Goal: Task Accomplishment & Management: Manage account settings

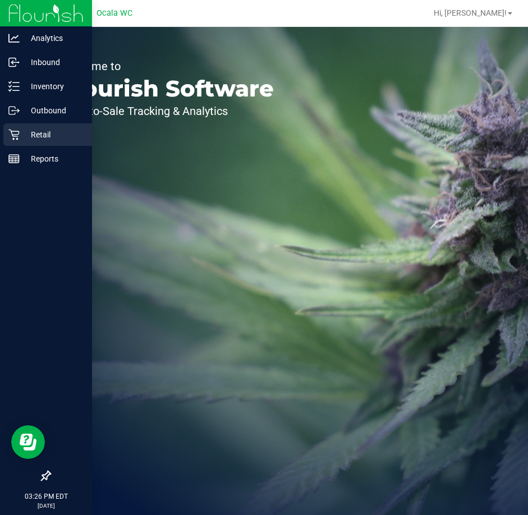
click at [25, 135] on p "Retail" at bounding box center [53, 134] width 67 height 13
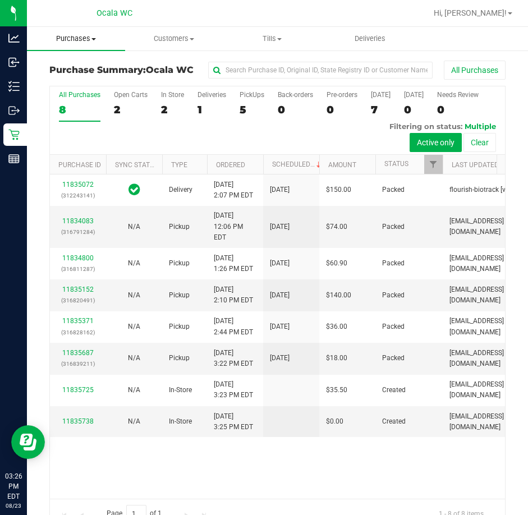
click at [94, 35] on span "Purchases" at bounding box center [76, 39] width 98 height 10
click at [74, 80] on span "Fulfillment" at bounding box center [62, 81] width 70 height 10
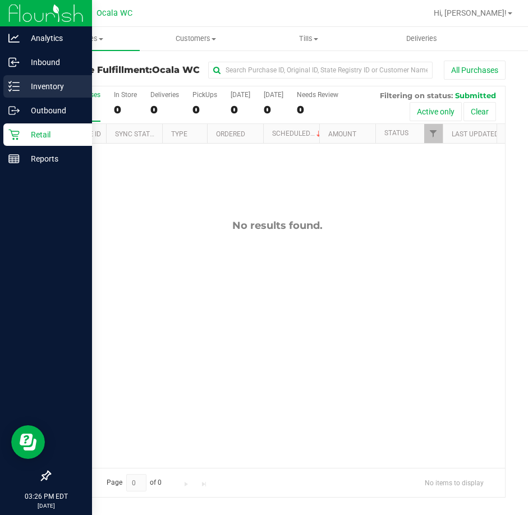
click at [26, 84] on p "Inventory" at bounding box center [53, 86] width 67 height 13
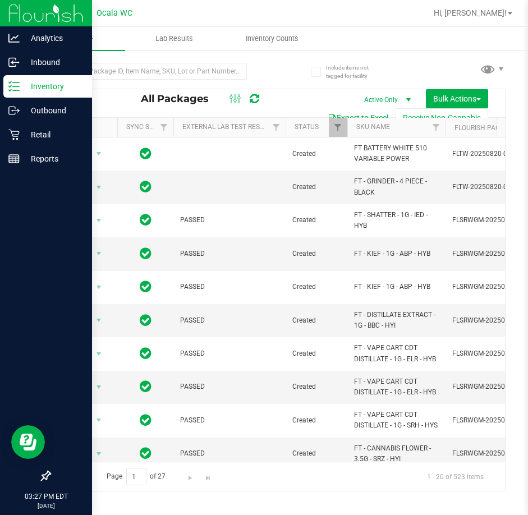
click at [0, 75] on link "Inventory" at bounding box center [46, 87] width 92 height 24
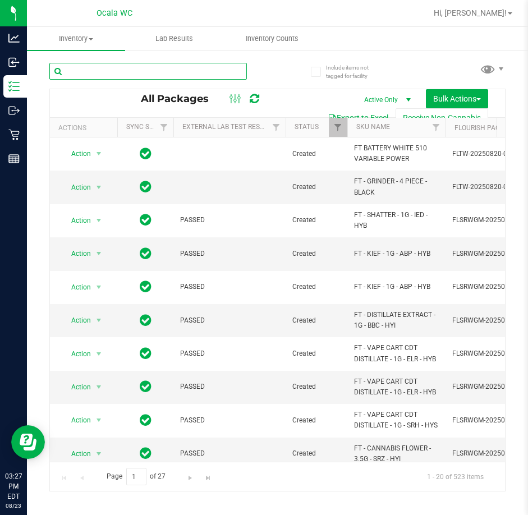
click at [90, 67] on input "text" at bounding box center [148, 71] width 198 height 17
type input "6245721301141690"
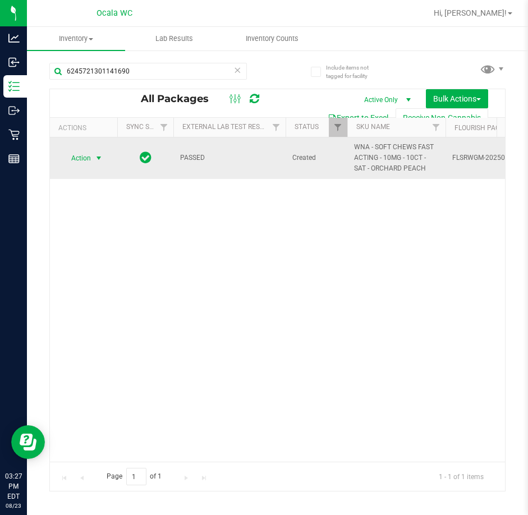
click at [101, 162] on span "select" at bounding box center [98, 158] width 9 height 9
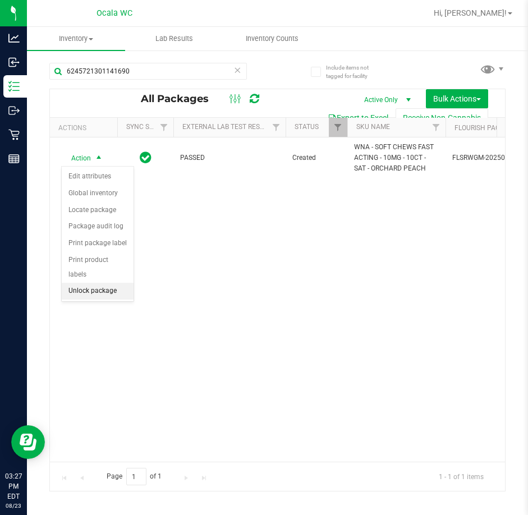
click at [93, 283] on li "Unlock package" at bounding box center [98, 291] width 72 height 17
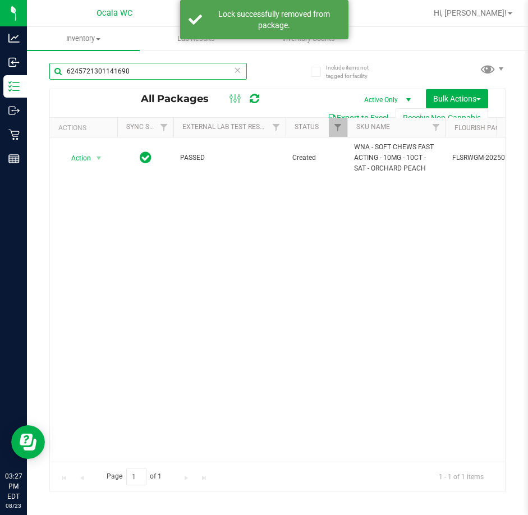
click at [129, 73] on input "6245721301141690" at bounding box center [148, 71] width 198 height 17
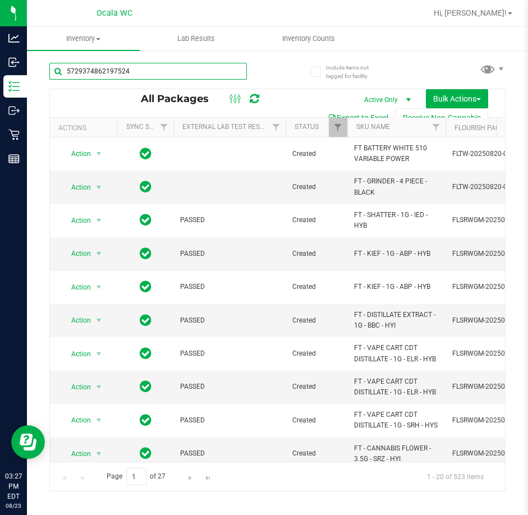
type input "5729374862197524"
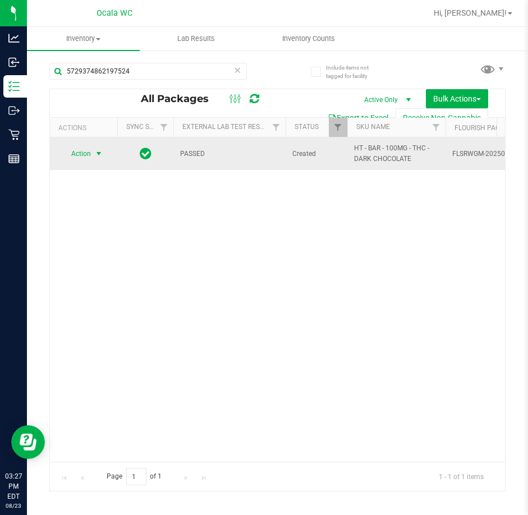
click at [102, 157] on span "select" at bounding box center [98, 153] width 9 height 9
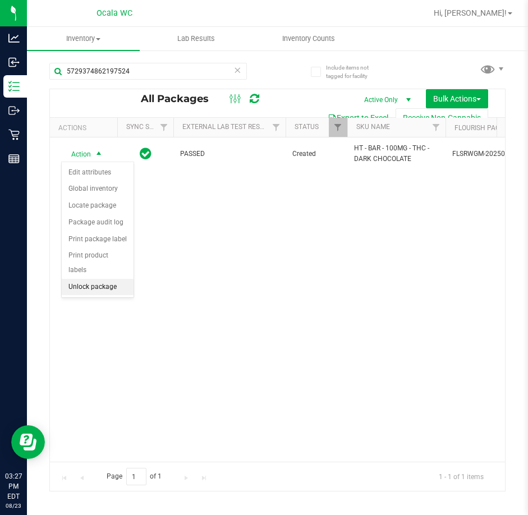
click at [97, 279] on li "Unlock package" at bounding box center [98, 287] width 72 height 17
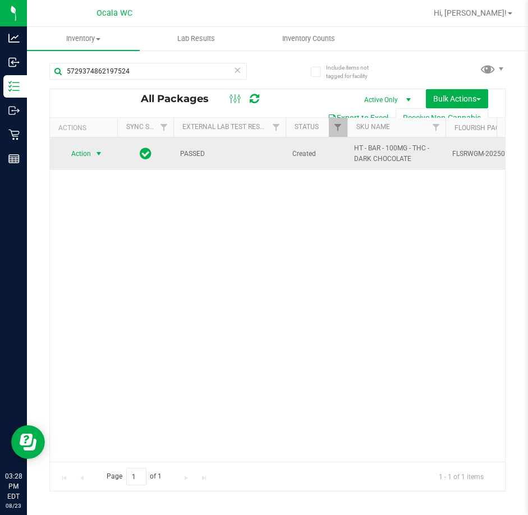
click at [99, 153] on span "select" at bounding box center [98, 153] width 9 height 9
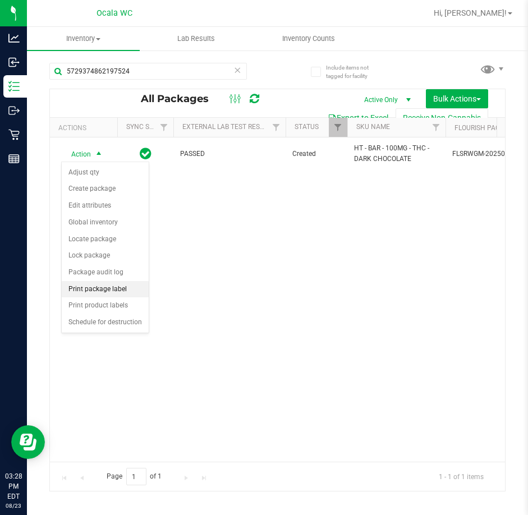
click at [97, 282] on li "Print package label" at bounding box center [105, 289] width 87 height 17
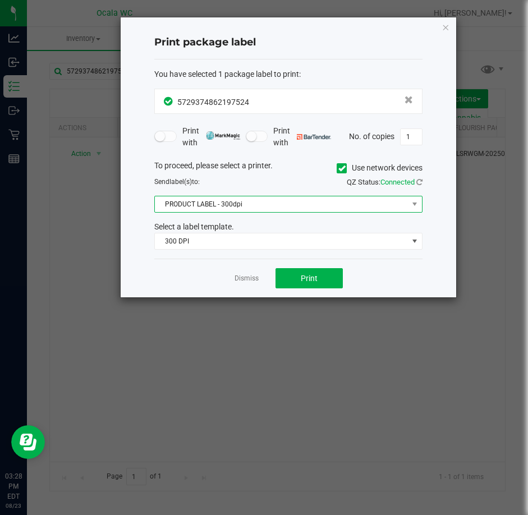
click at [214, 198] on span "PRODUCT LABEL - 300dpi" at bounding box center [281, 204] width 253 height 16
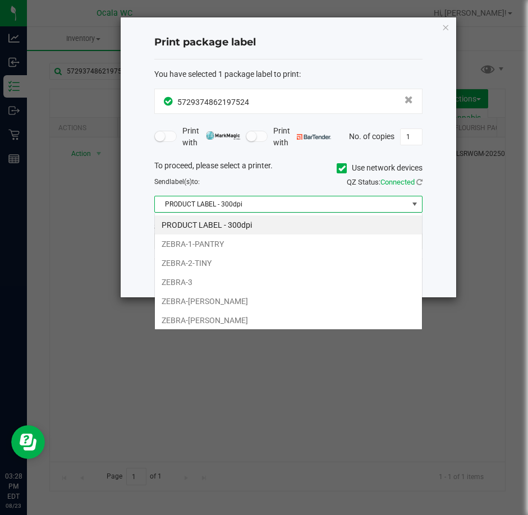
scroll to position [17, 268]
click at [192, 297] on li "ZEBRA-[PERSON_NAME]" at bounding box center [288, 301] width 267 height 19
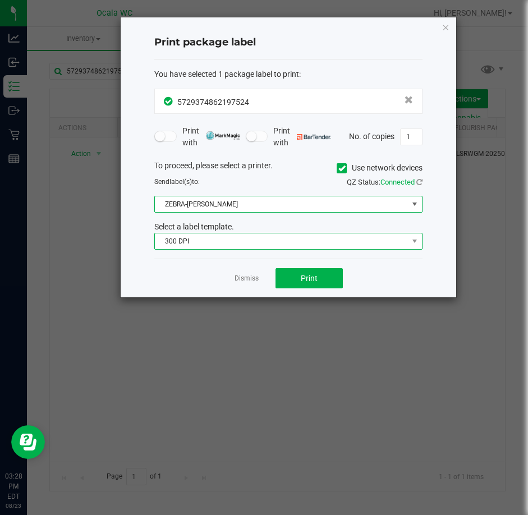
click at [184, 245] on span "300 DPI" at bounding box center [281, 242] width 253 height 16
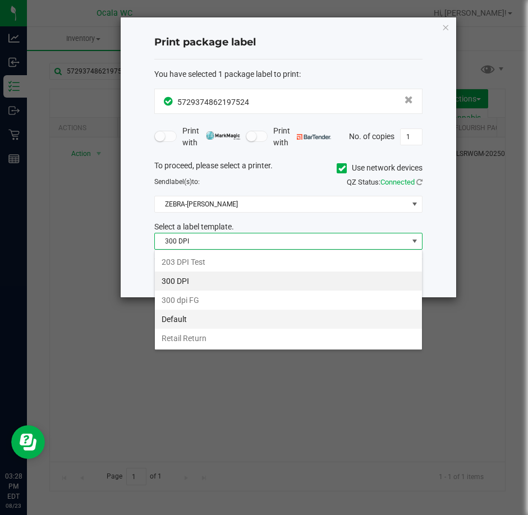
click at [190, 321] on li "Default" at bounding box center [288, 319] width 267 height 19
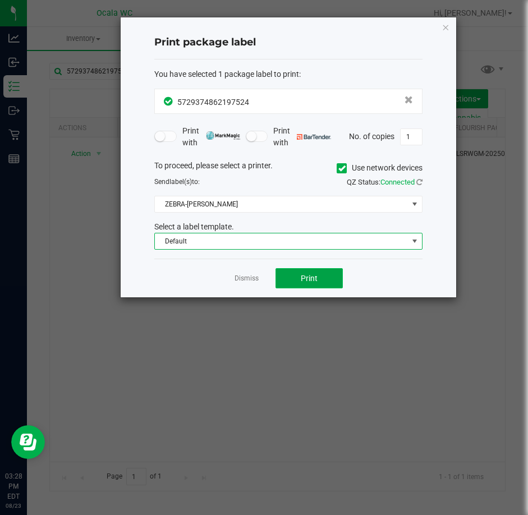
click at [293, 273] on button "Print" at bounding box center [309, 278] width 67 height 20
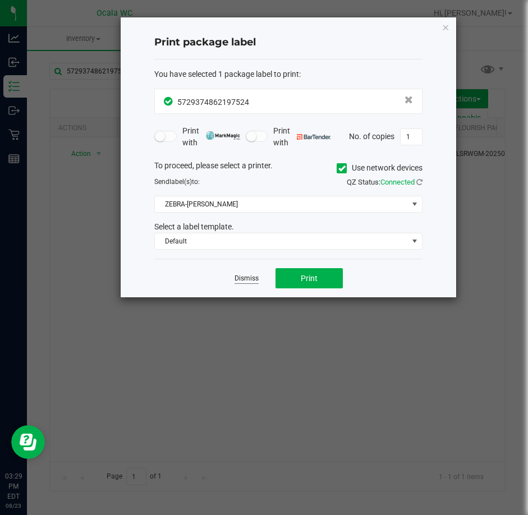
click at [243, 281] on link "Dismiss" at bounding box center [247, 279] width 24 height 10
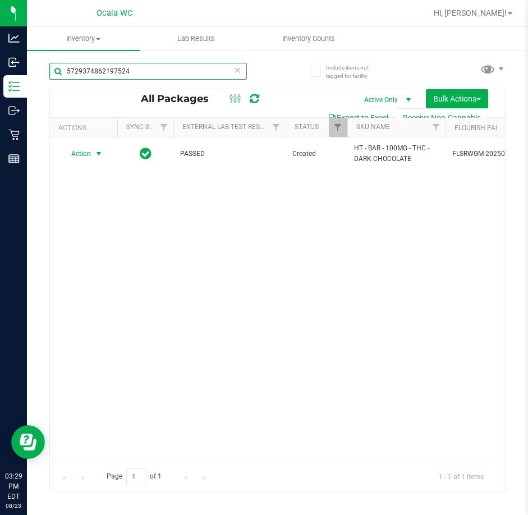
click at [135, 71] on input "5729374862197524" at bounding box center [148, 71] width 198 height 17
type input "5"
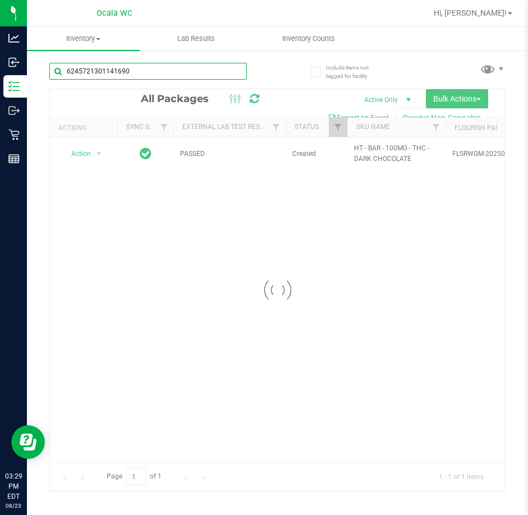
type input "6245721301141690"
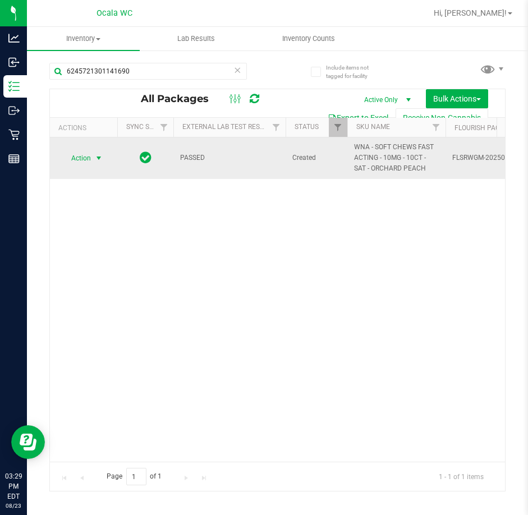
click at [95, 157] on span "select" at bounding box center [98, 158] width 9 height 9
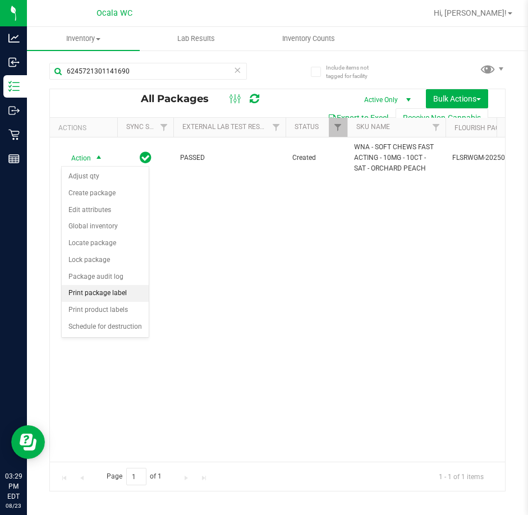
click at [77, 288] on li "Print package label" at bounding box center [105, 293] width 87 height 17
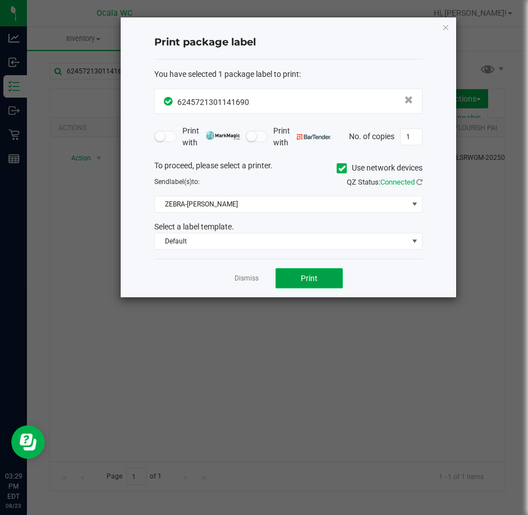
click at [311, 280] on span "Print" at bounding box center [309, 278] width 17 height 9
click at [237, 282] on link "Dismiss" at bounding box center [247, 279] width 24 height 10
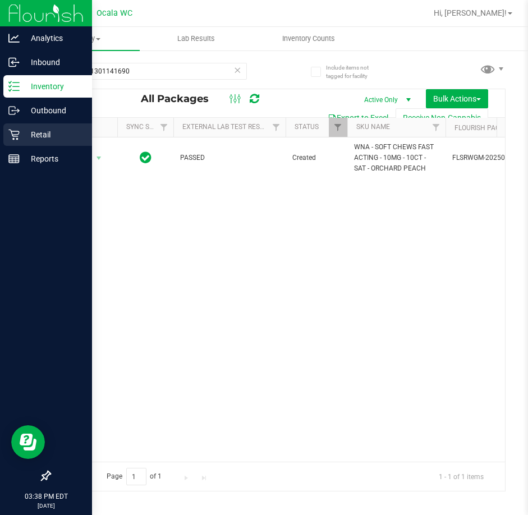
click at [8, 131] on div "Retail" at bounding box center [47, 135] width 89 height 22
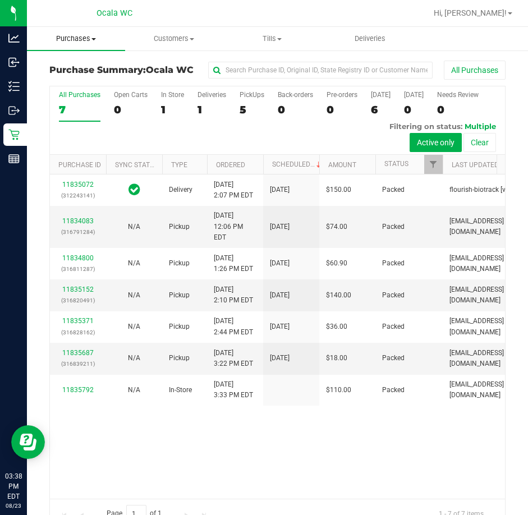
click at [74, 42] on span "Purchases" at bounding box center [76, 39] width 98 height 10
click at [76, 78] on span "Fulfillment" at bounding box center [62, 81] width 70 height 10
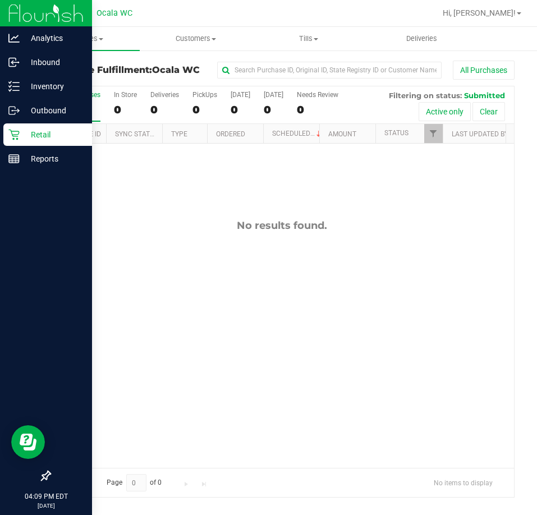
click at [20, 136] on p "Retail" at bounding box center [53, 134] width 67 height 13
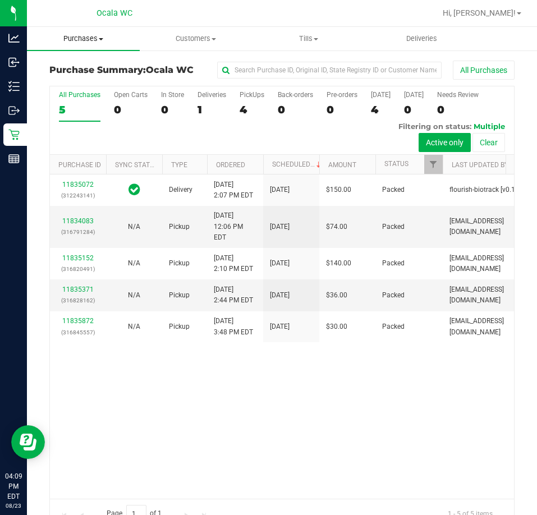
click at [74, 36] on span "Purchases" at bounding box center [83, 39] width 113 height 10
click at [68, 77] on span "Fulfillment" at bounding box center [62, 81] width 70 height 10
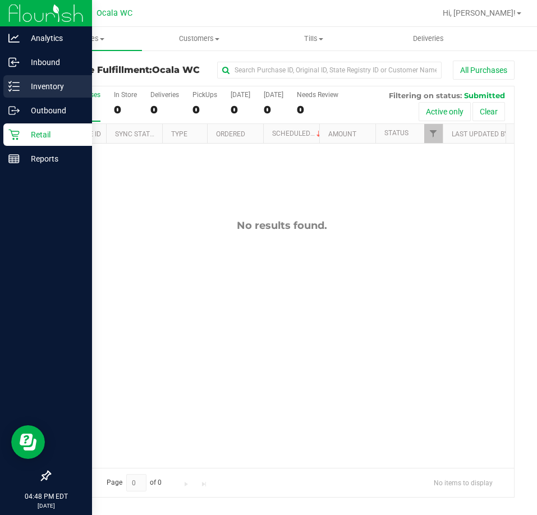
click at [16, 79] on div "Inventory" at bounding box center [47, 86] width 89 height 22
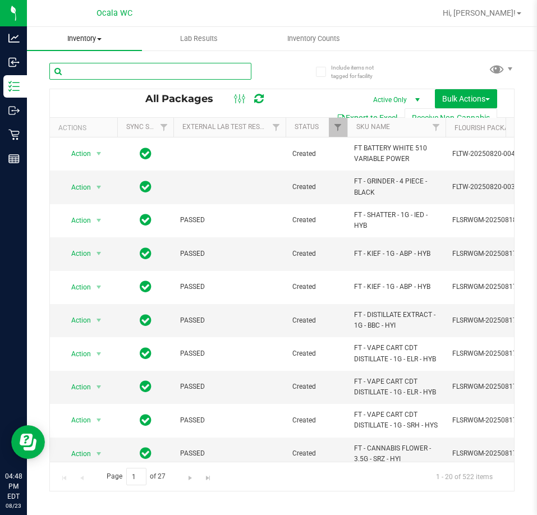
click at [82, 66] on input "text" at bounding box center [150, 71] width 202 height 17
type input "7887832055734038"
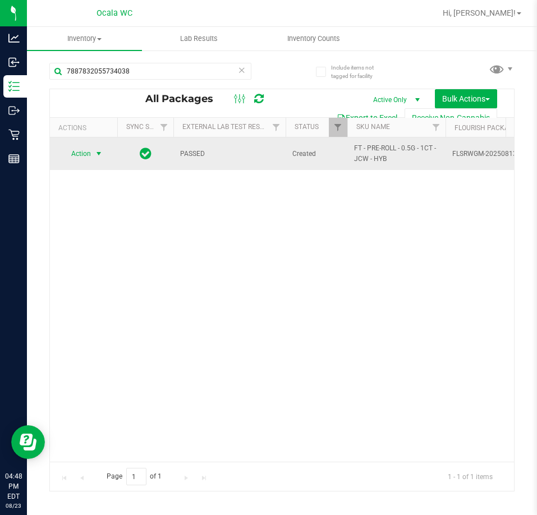
click at [102, 154] on span "select" at bounding box center [98, 153] width 9 height 9
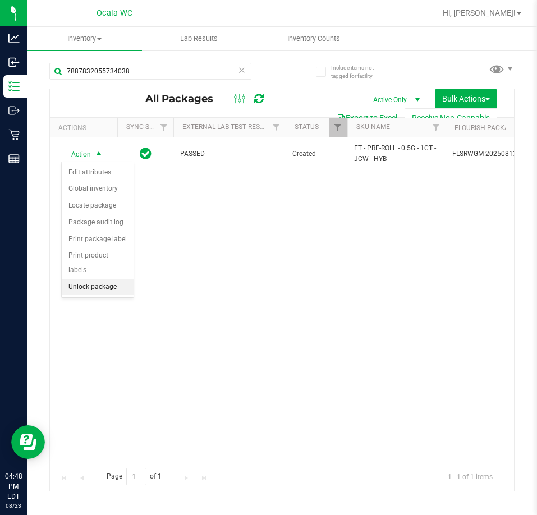
click at [71, 279] on li "Unlock package" at bounding box center [98, 287] width 72 height 17
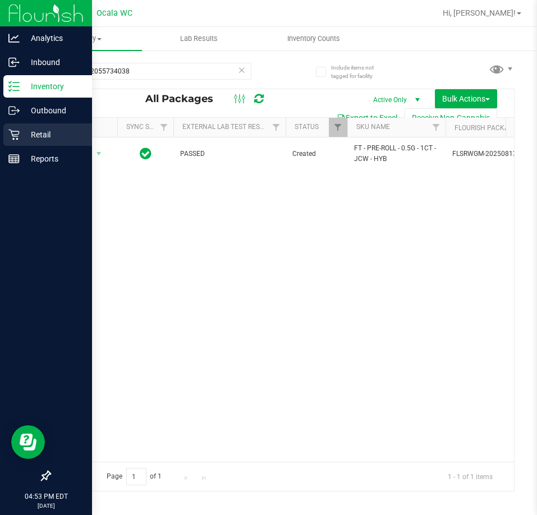
click at [12, 136] on icon at bounding box center [13, 134] width 11 height 11
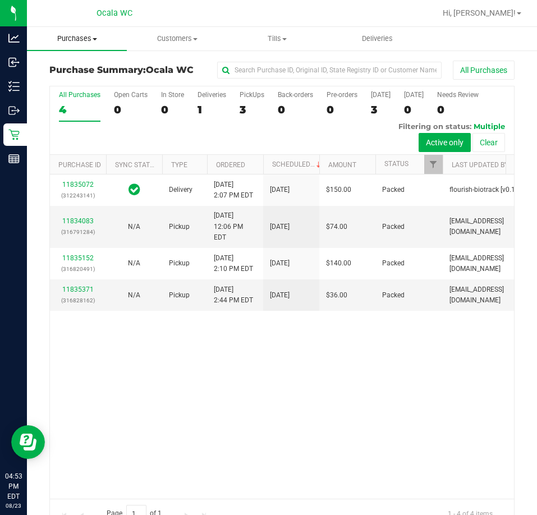
click at [96, 39] on span at bounding box center [95, 39] width 4 height 2
click at [85, 76] on span "Fulfillment" at bounding box center [62, 81] width 70 height 10
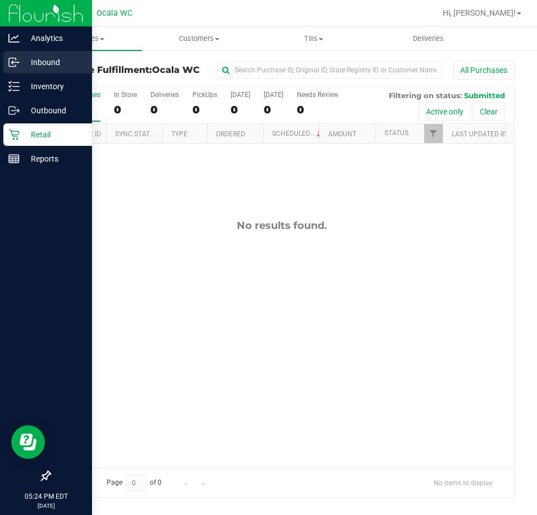
click at [20, 60] on p "Inbound" at bounding box center [53, 62] width 67 height 13
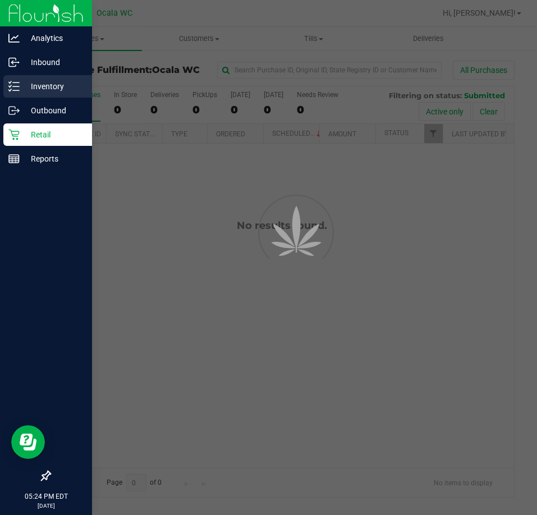
click at [25, 78] on div "Inventory" at bounding box center [47, 86] width 89 height 22
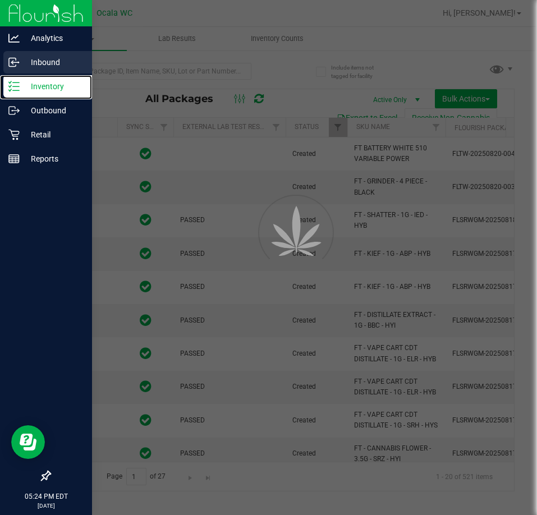
type input "[DATE]"
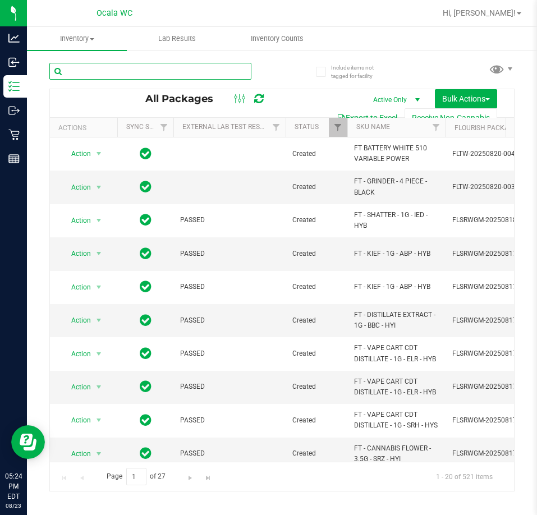
click at [93, 71] on input "text" at bounding box center [150, 71] width 202 height 17
type input "3042503627857548"
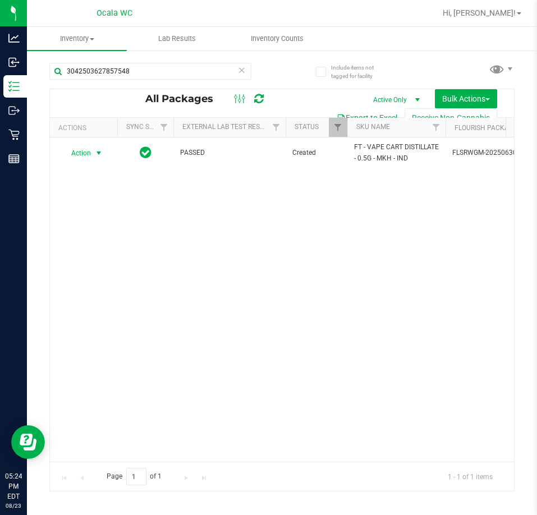
click at [96, 150] on span "select" at bounding box center [98, 153] width 9 height 9
click at [81, 278] on li "Unlock package" at bounding box center [98, 286] width 72 height 17
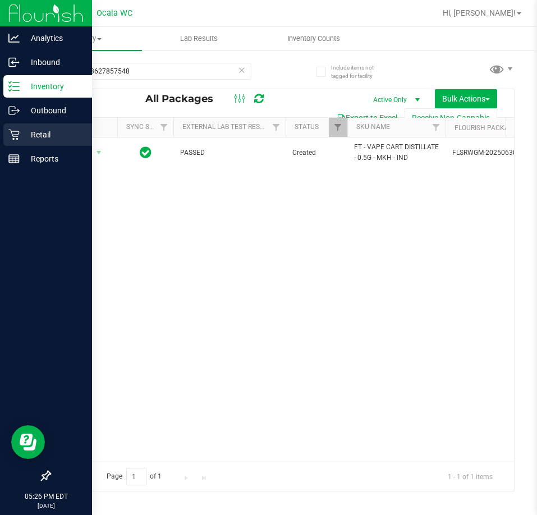
click at [21, 139] on p "Retail" at bounding box center [53, 134] width 67 height 13
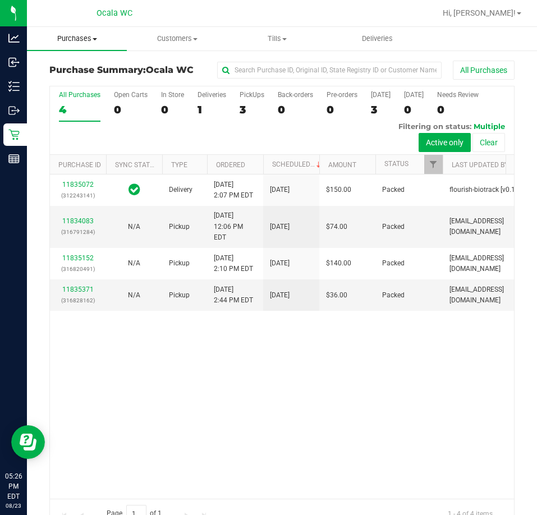
click at [83, 37] on span "Purchases" at bounding box center [77, 39] width 100 height 10
click at [76, 80] on span "Fulfillment" at bounding box center [62, 81] width 70 height 10
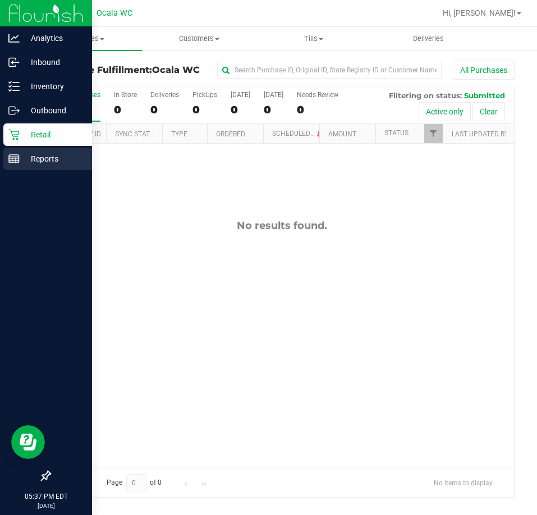
click at [18, 159] on line at bounding box center [14, 159] width 10 height 0
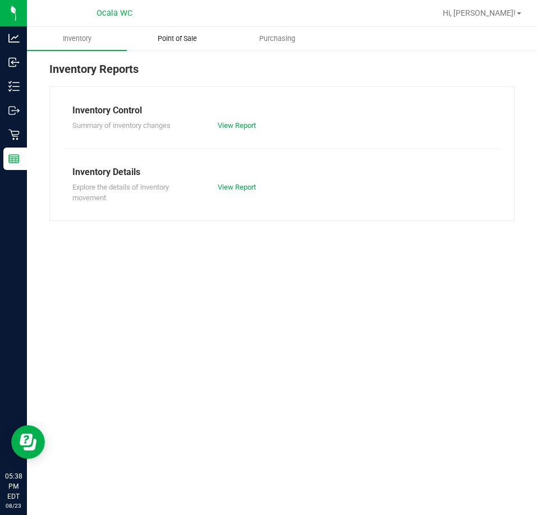
click at [179, 39] on span "Point of Sale" at bounding box center [178, 39] width 70 height 10
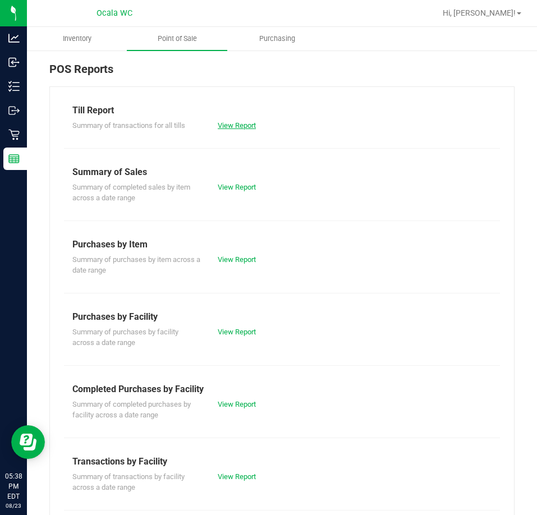
click at [220, 121] on link "View Report" at bounding box center [237, 125] width 38 height 8
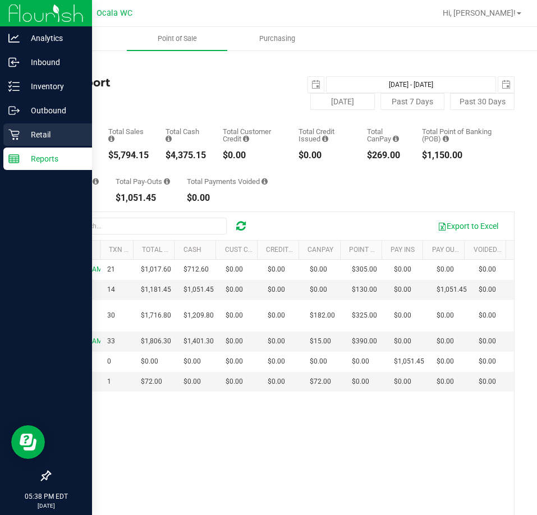
click at [22, 135] on p "Retail" at bounding box center [53, 134] width 67 height 13
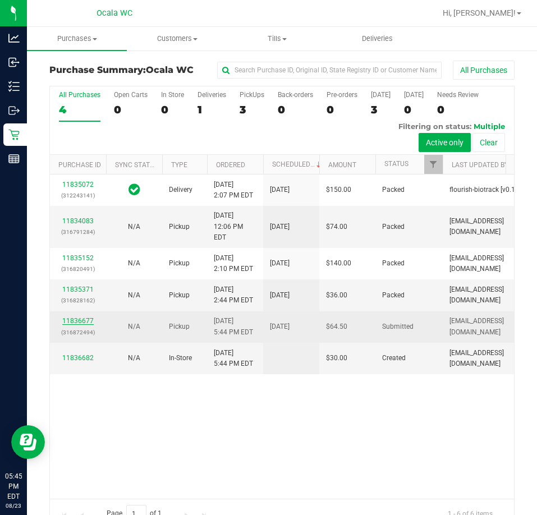
click at [72, 325] on link "11836677" at bounding box center [77, 321] width 31 height 8
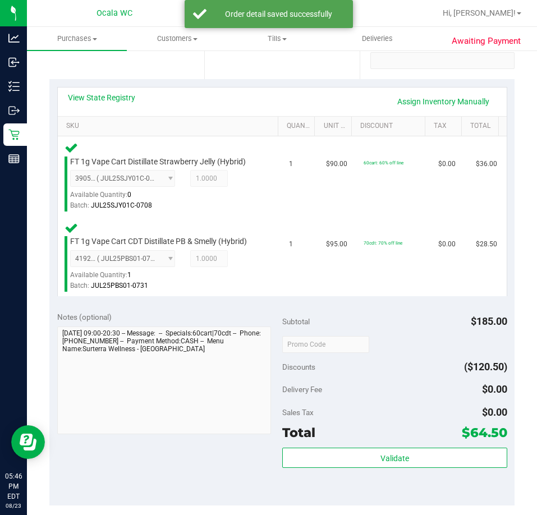
scroll to position [225, 0]
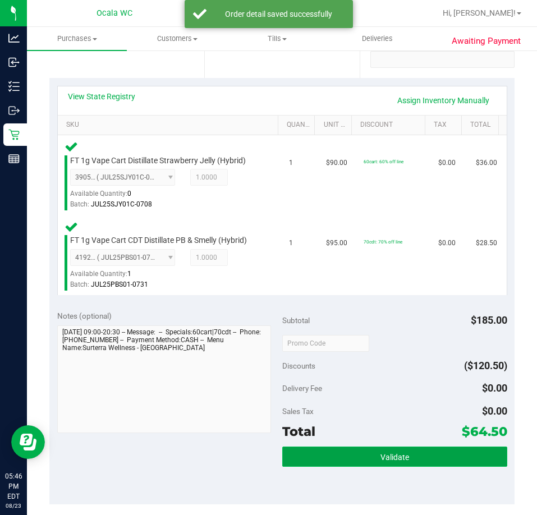
click at [341, 456] on button "Validate" at bounding box center [394, 457] width 225 height 20
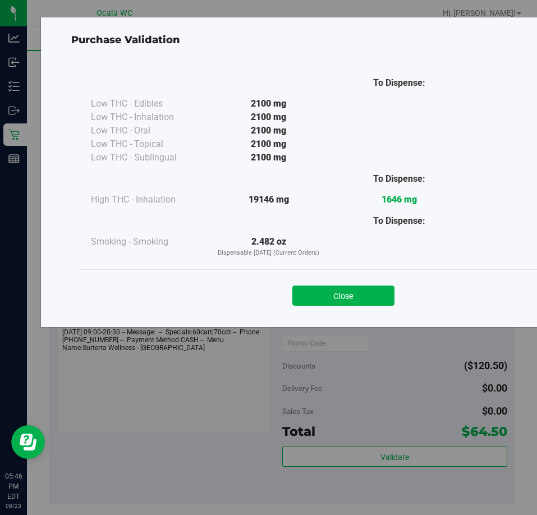
click at [313, 287] on button "Close" at bounding box center [343, 296] width 102 height 20
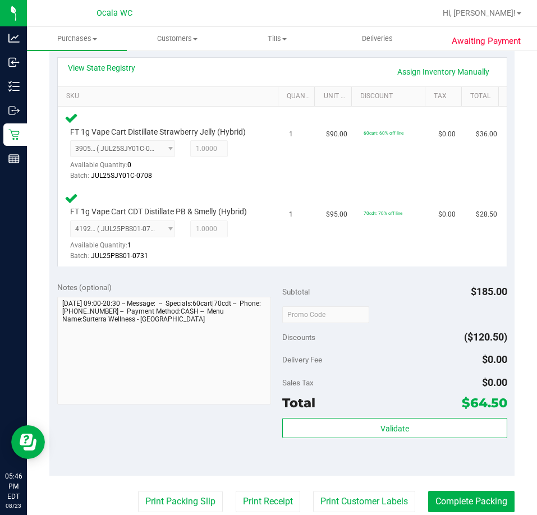
scroll to position [281, 0]
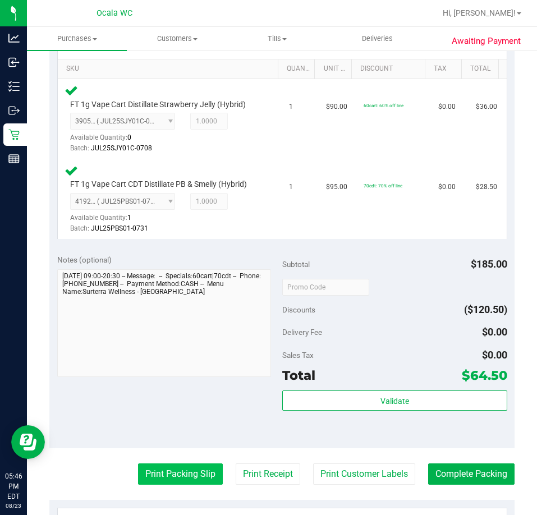
click at [181, 468] on button "Print Packing Slip" at bounding box center [180, 474] width 85 height 21
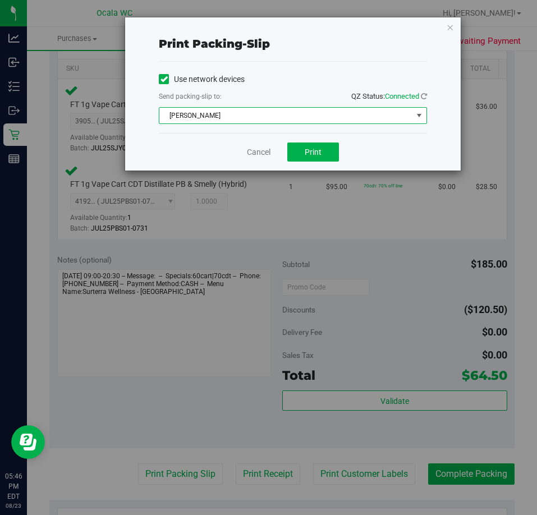
click at [231, 111] on span "[PERSON_NAME]" at bounding box center [285, 116] width 253 height 16
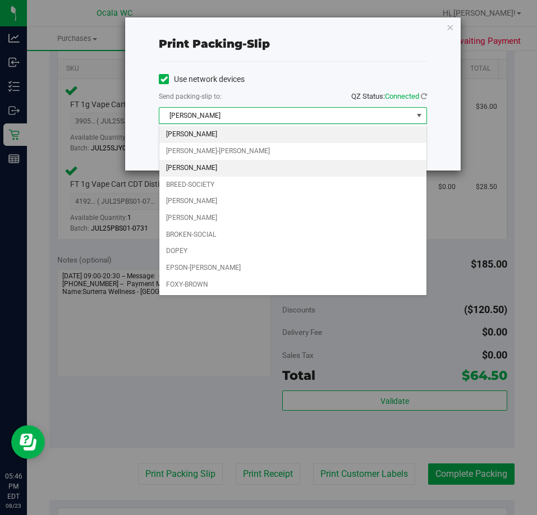
click at [223, 166] on li "[PERSON_NAME]" at bounding box center [292, 168] width 267 height 17
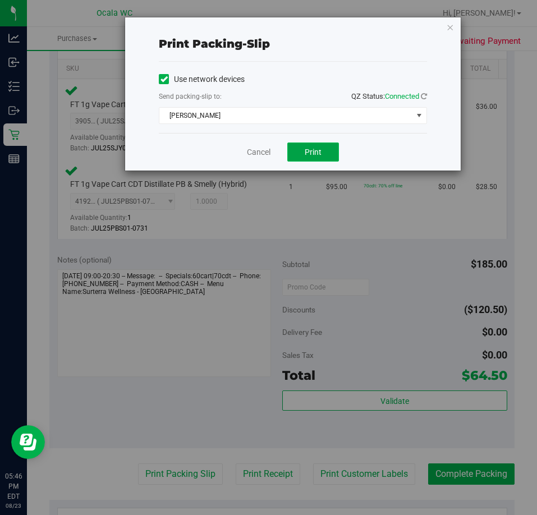
click at [300, 147] on button "Print" at bounding box center [313, 152] width 52 height 19
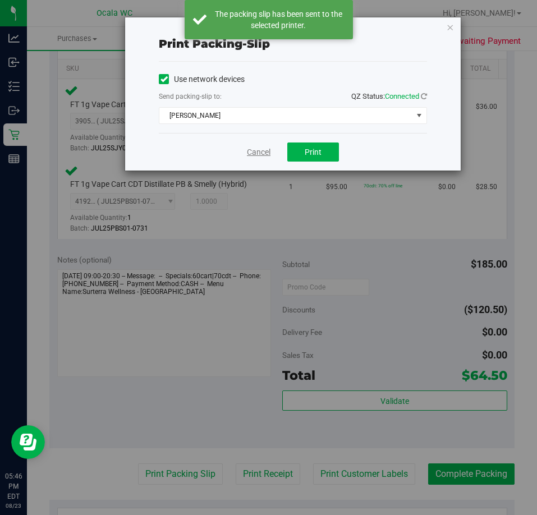
click at [250, 152] on link "Cancel" at bounding box center [259, 153] width 24 height 12
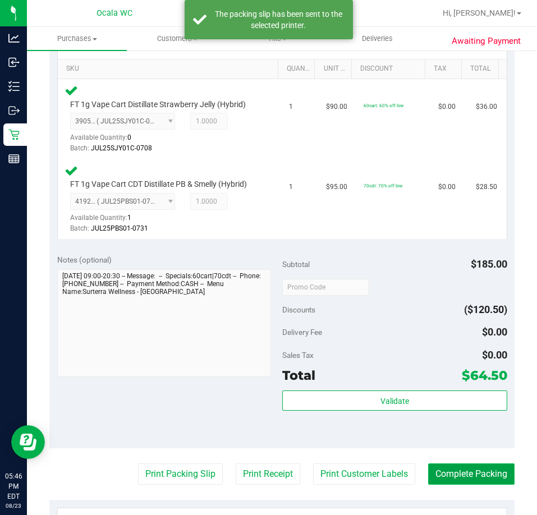
click at [441, 473] on button "Complete Packing" at bounding box center [471, 474] width 86 height 21
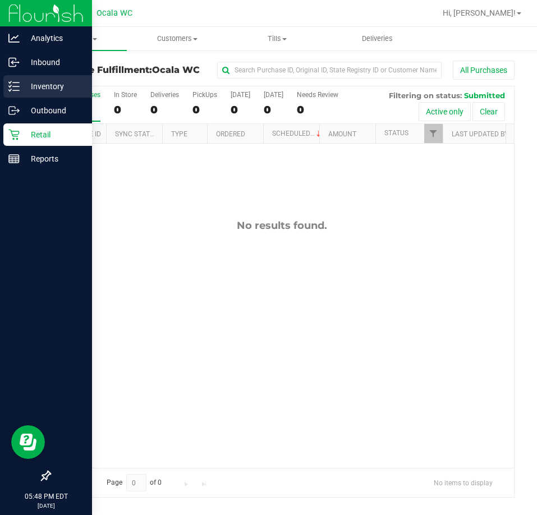
click at [18, 83] on line at bounding box center [16, 83] width 6 height 0
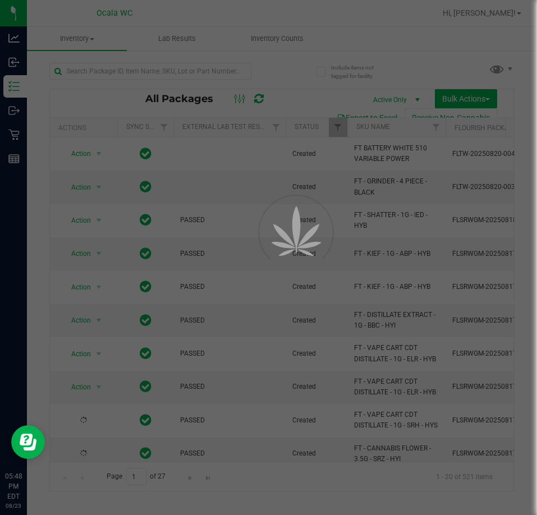
click at [76, 73] on div at bounding box center [268, 257] width 537 height 515
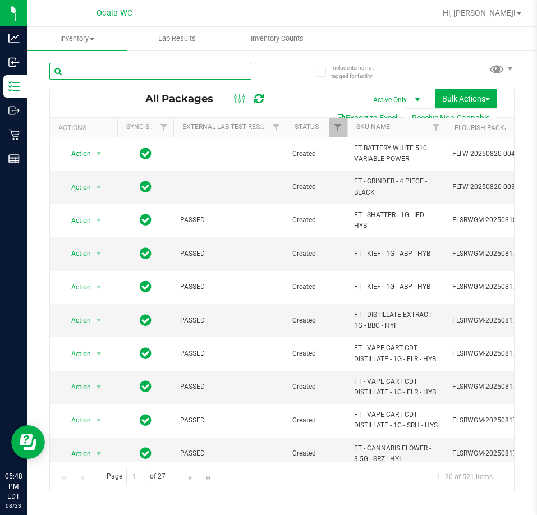
click at [76, 73] on input "text" at bounding box center [150, 71] width 202 height 17
type input "[CREDIT_CARD_NUMBER]"
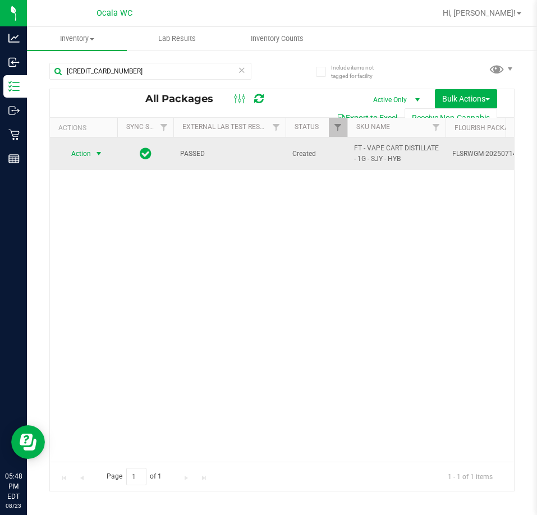
click at [97, 155] on span "select" at bounding box center [98, 153] width 9 height 9
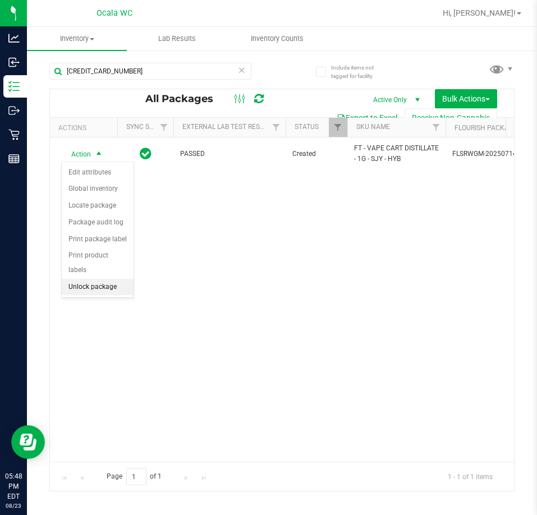
click at [94, 279] on li "Unlock package" at bounding box center [98, 287] width 72 height 17
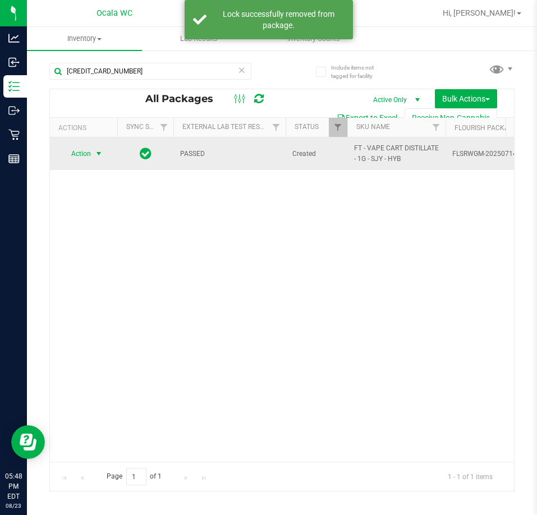
click at [91, 149] on span "Action" at bounding box center [76, 154] width 30 height 16
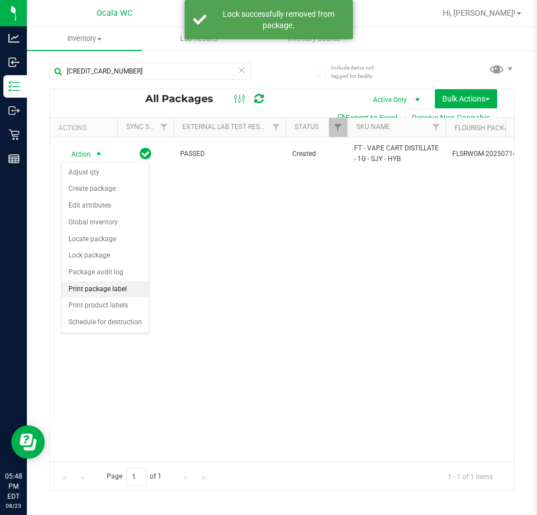
click at [93, 287] on li "Print package label" at bounding box center [105, 289] width 87 height 17
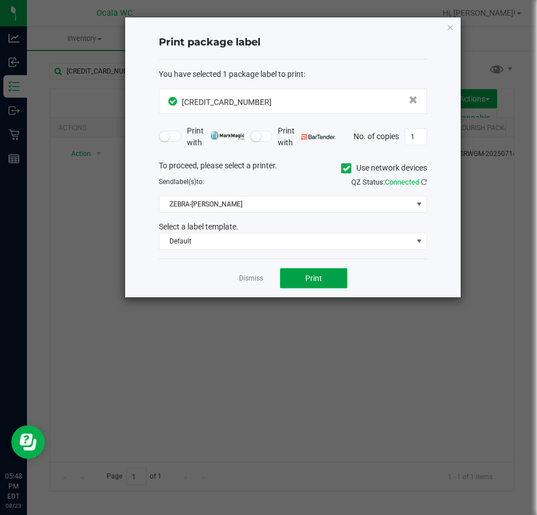
click at [298, 273] on button "Print" at bounding box center [313, 278] width 67 height 20
click at [245, 278] on link "Dismiss" at bounding box center [251, 279] width 24 height 10
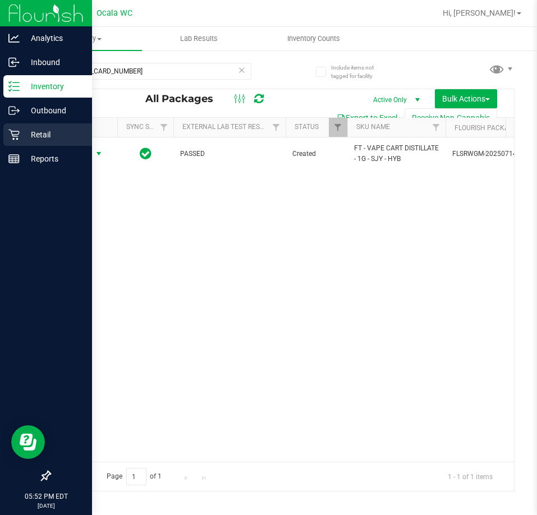
click at [24, 132] on p "Retail" at bounding box center [53, 134] width 67 height 13
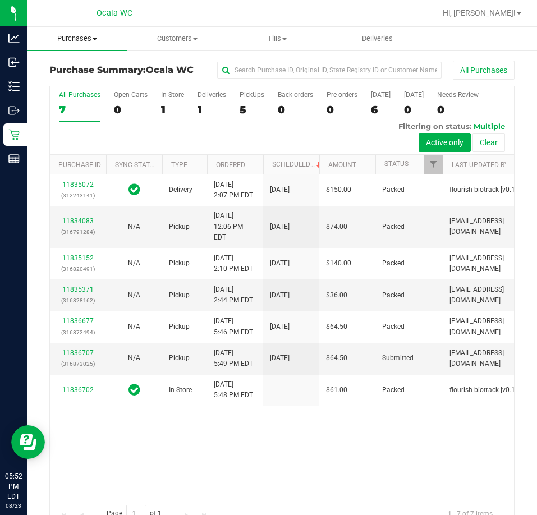
click at [72, 38] on span "Purchases" at bounding box center [77, 39] width 100 height 10
click at [81, 82] on span "Fulfillment" at bounding box center [62, 81] width 70 height 10
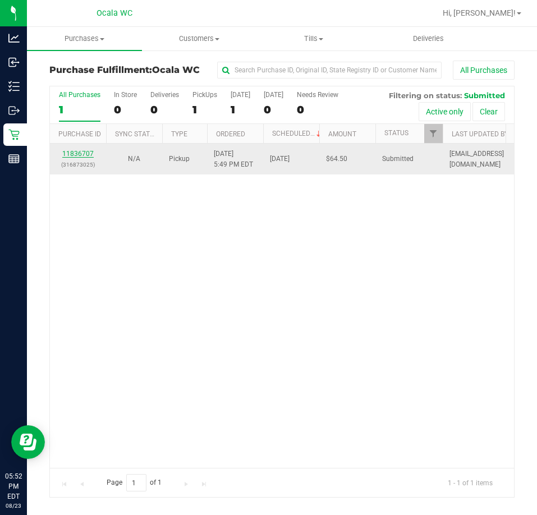
click at [77, 151] on link "11836707" at bounding box center [77, 154] width 31 height 8
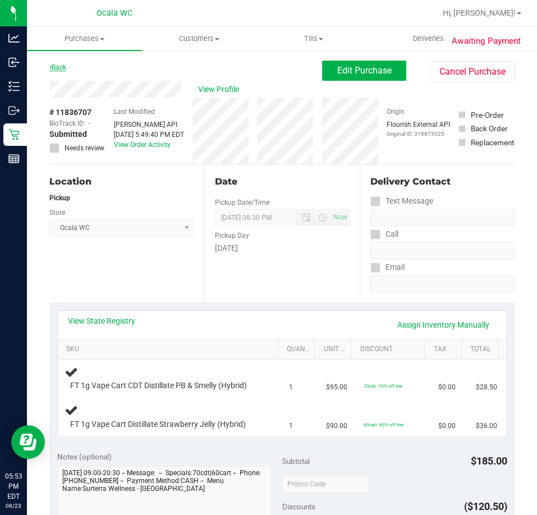
click at [57, 66] on link "Back" at bounding box center [57, 67] width 17 height 8
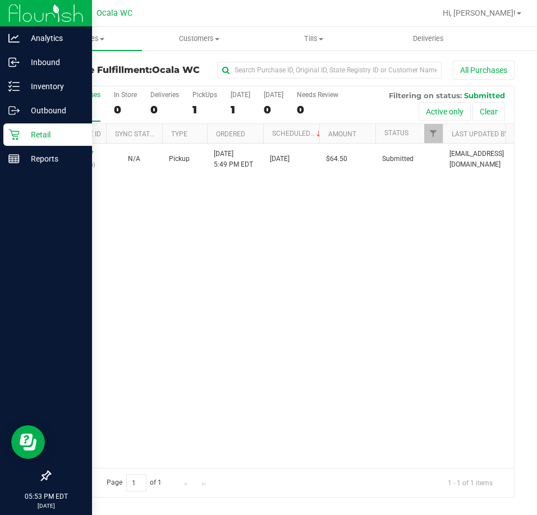
click at [35, 135] on p "Retail" at bounding box center [53, 134] width 67 height 13
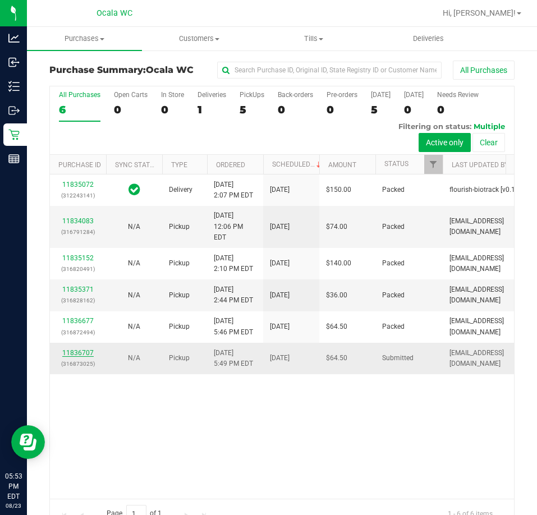
click at [86, 357] on link "11836707" at bounding box center [77, 353] width 31 height 8
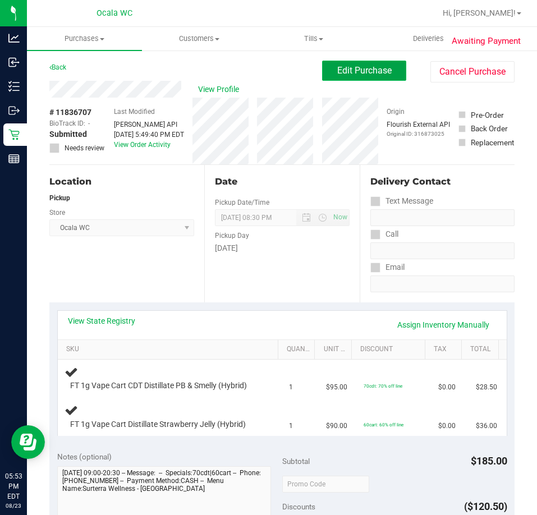
click at [345, 76] on button "Edit Purchase" at bounding box center [364, 71] width 84 height 20
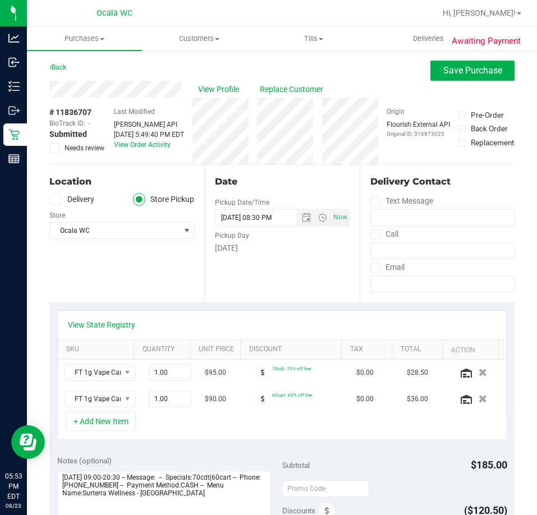
click at [53, 148] on icon at bounding box center [54, 148] width 7 height 0
click at [0, 0] on input "Needs review" at bounding box center [0, 0] width 0 height 0
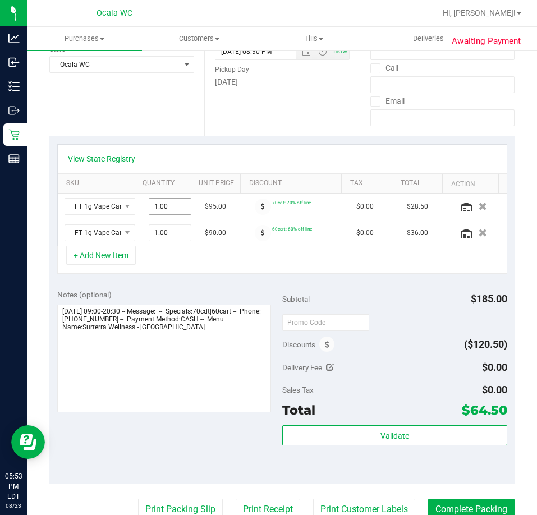
scroll to position [225, 0]
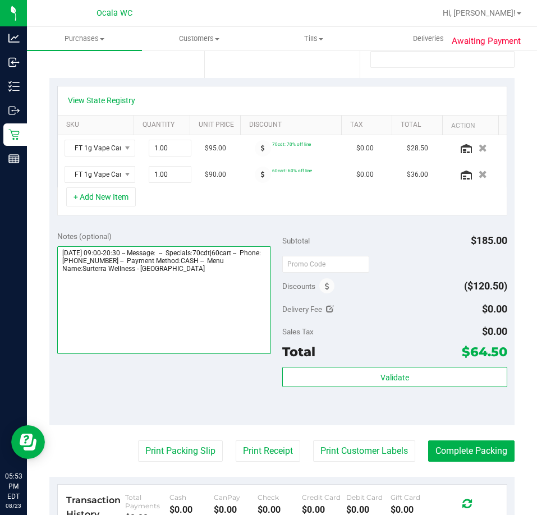
click at [110, 284] on textarea at bounding box center [164, 300] width 214 height 108
click at [240, 275] on textarea at bounding box center [164, 300] width 214 height 108
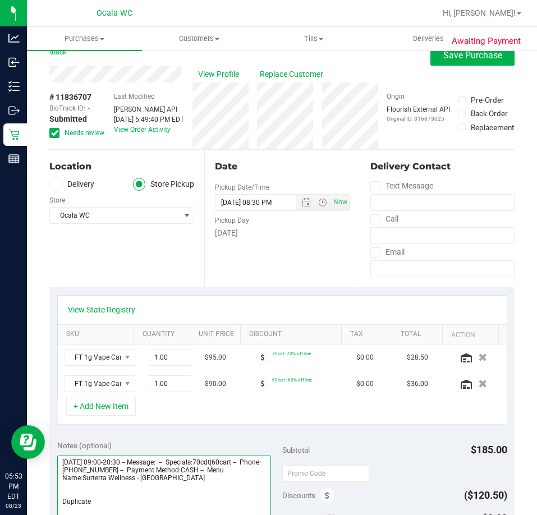
scroll to position [0, 0]
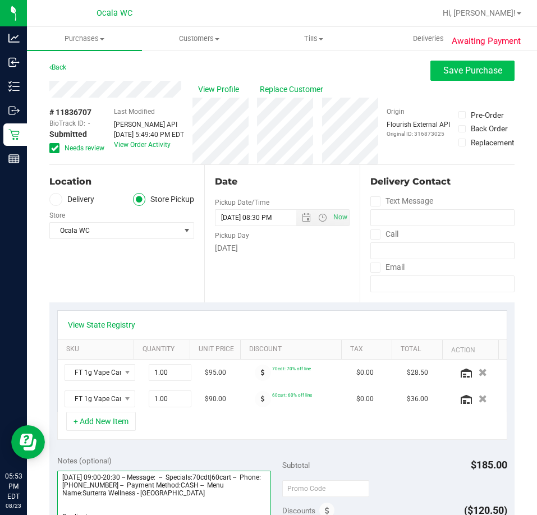
type textarea "[DATE] 09:00-20:30 -- Message: -- Specials:70cdt|60cart -- Phone:[PHONE_NUMBER]…"
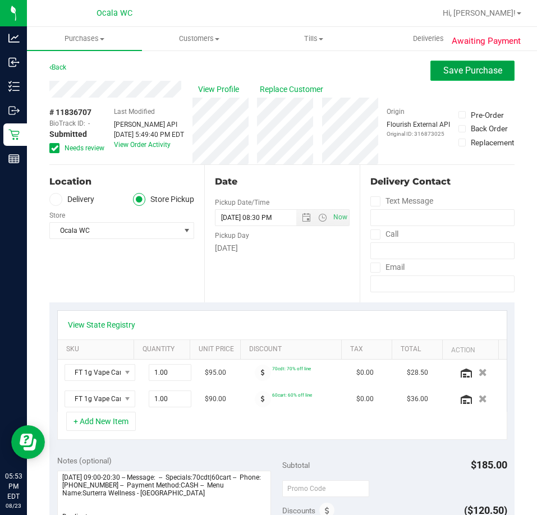
click at [444, 70] on span "Save Purchase" at bounding box center [473, 70] width 59 height 11
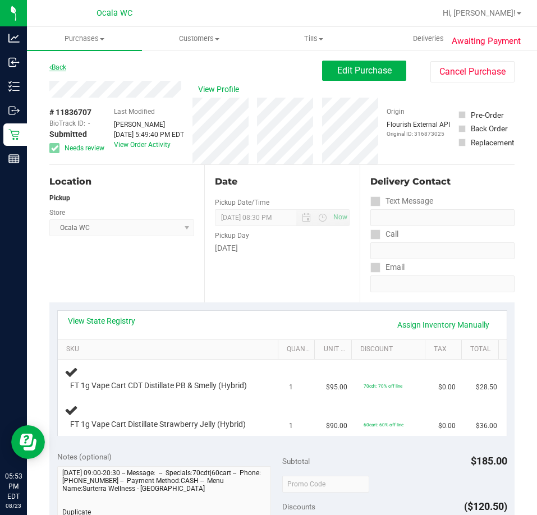
click at [58, 66] on link "Back" at bounding box center [57, 67] width 17 height 8
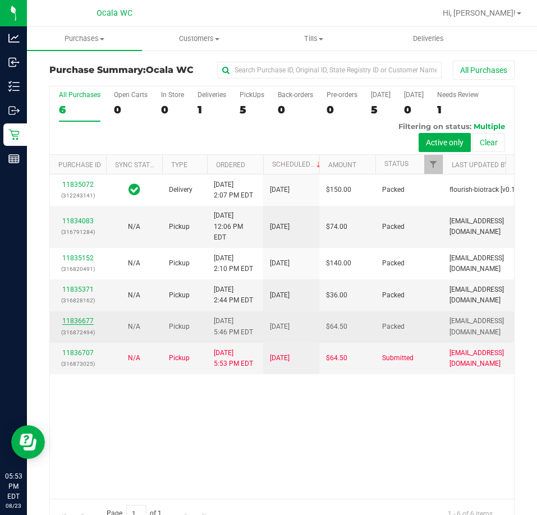
click at [82, 325] on link "11836677" at bounding box center [77, 321] width 31 height 8
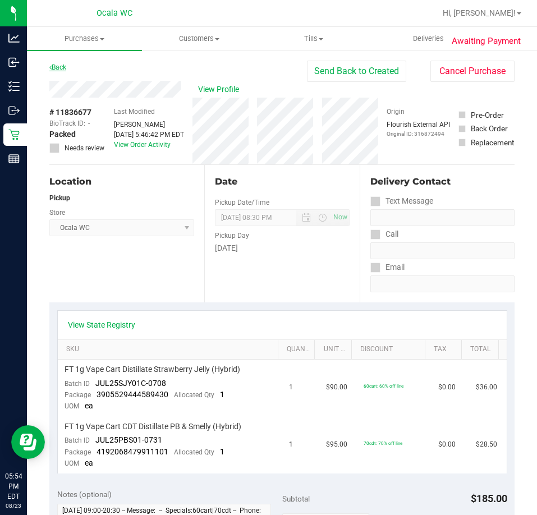
click at [57, 68] on link "Back" at bounding box center [57, 67] width 17 height 8
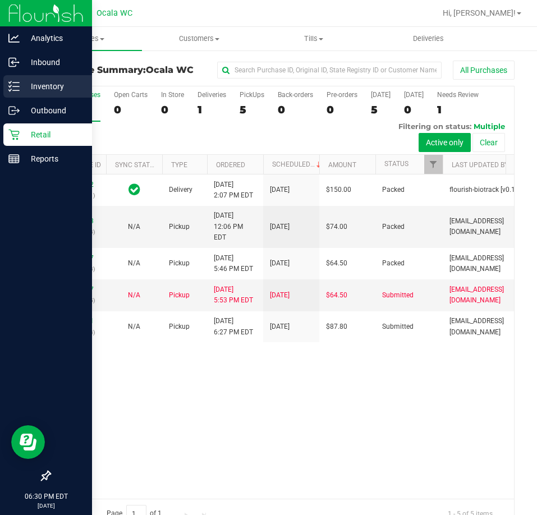
click at [13, 86] on line at bounding box center [16, 86] width 6 height 0
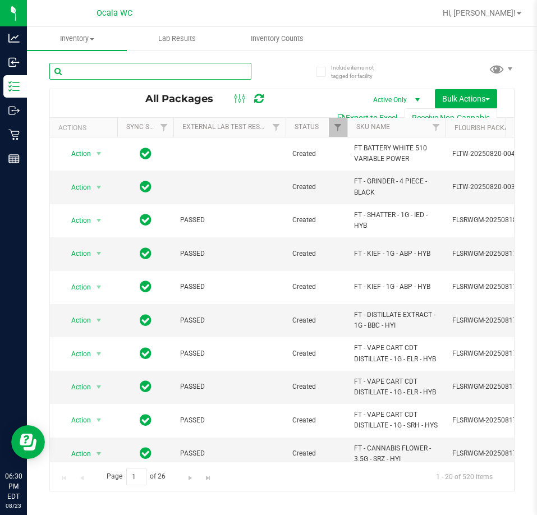
click at [86, 70] on input "text" at bounding box center [150, 71] width 202 height 17
type input "9184606217539768"
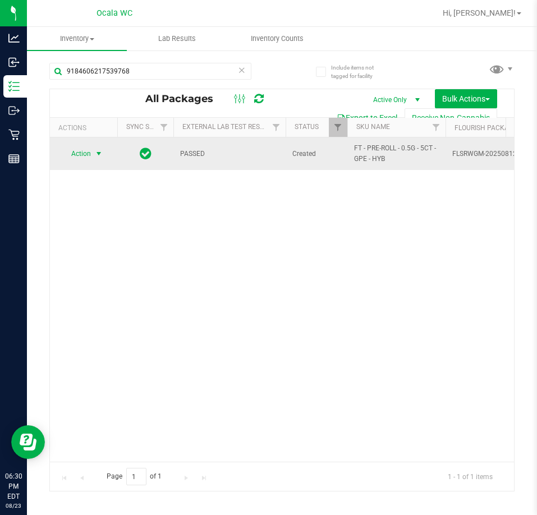
click at [100, 152] on span "select" at bounding box center [98, 153] width 9 height 9
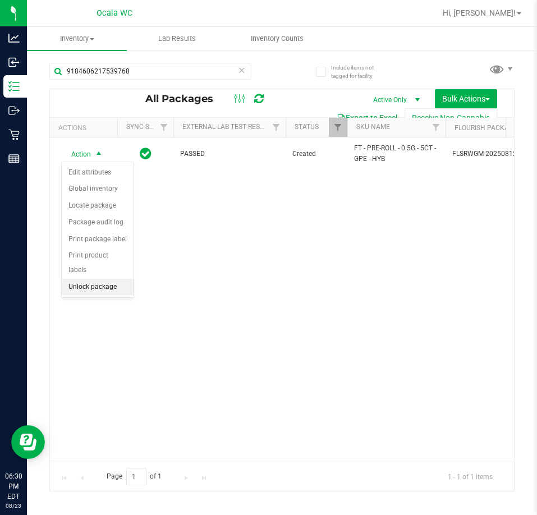
click at [86, 279] on li "Unlock package" at bounding box center [98, 287] width 72 height 17
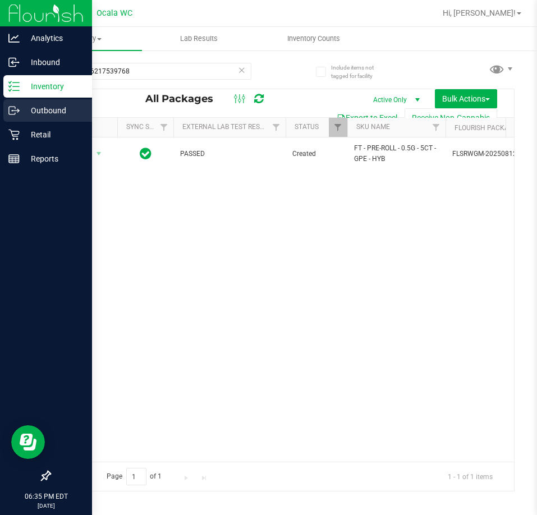
click at [20, 118] on div "Outbound" at bounding box center [47, 110] width 89 height 22
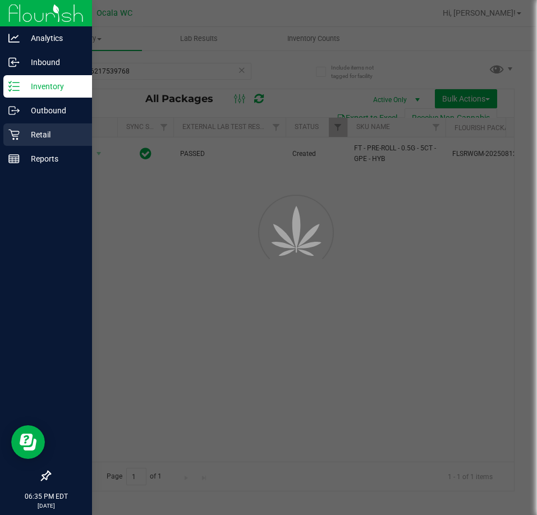
click at [15, 135] on icon at bounding box center [13, 135] width 11 height 11
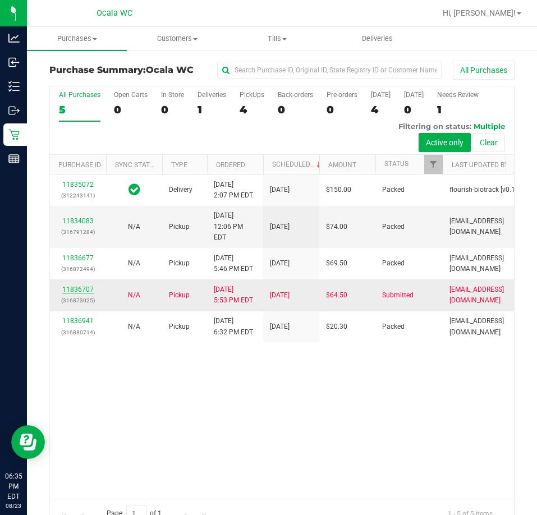
click at [77, 294] on link "11836707" at bounding box center [77, 290] width 31 height 8
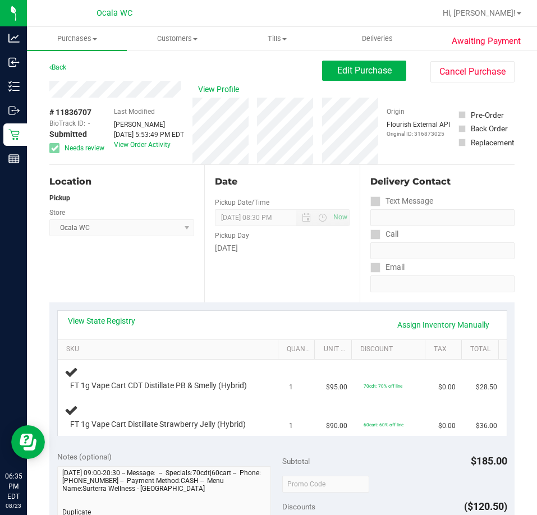
click at [436, 58] on div "Awaiting Payment Back Edit Purchase Cancel Purchase View Profile # 11836707 Bio…" at bounding box center [282, 504] width 510 height 911
click at [437, 71] on button "Cancel Purchase" at bounding box center [473, 71] width 84 height 21
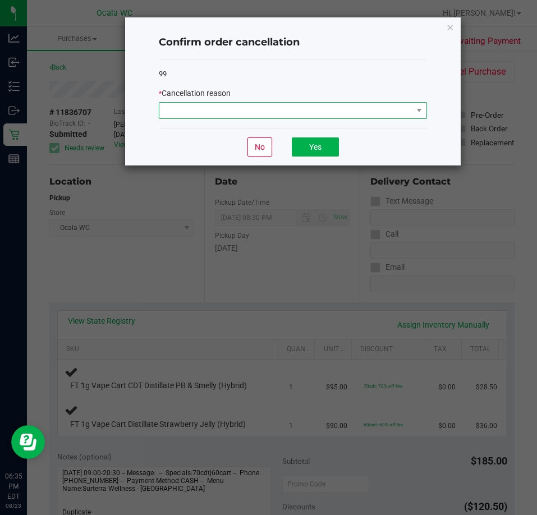
click at [366, 113] on span at bounding box center [285, 111] width 253 height 16
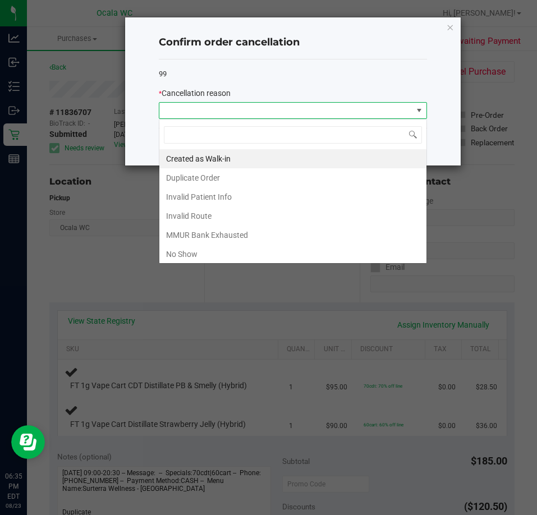
scroll to position [17, 268]
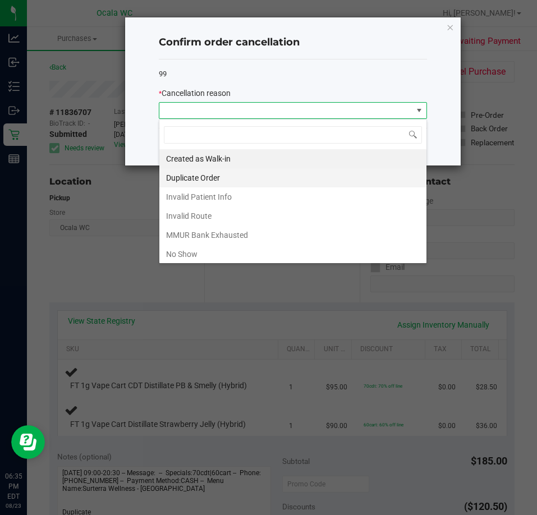
click at [199, 176] on li "Duplicate Order" at bounding box center [292, 177] width 267 height 19
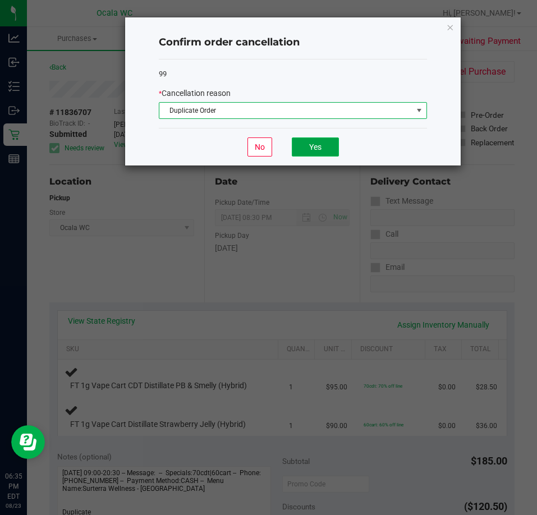
click at [315, 144] on button "Yes" at bounding box center [315, 147] width 47 height 19
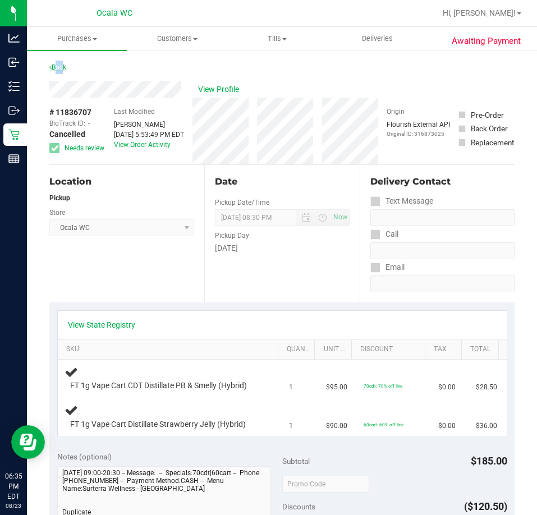
drag, startPoint x: 61, startPoint y: 67, endPoint x: 53, endPoint y: 66, distance: 7.9
click at [53, 66] on link "Back" at bounding box center [57, 67] width 17 height 8
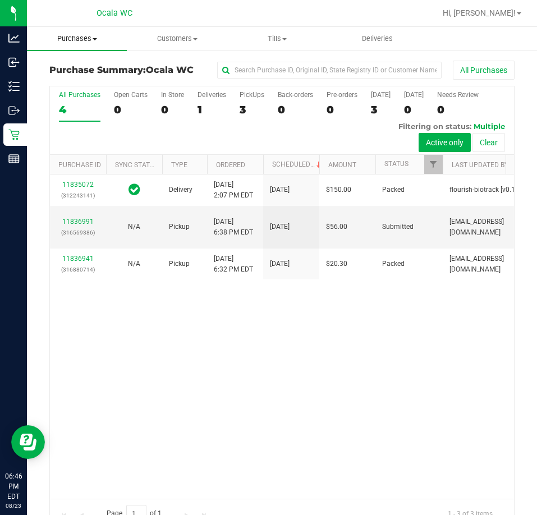
click at [65, 41] on span "Purchases" at bounding box center [77, 39] width 100 height 10
click at [65, 79] on span "Fulfillment" at bounding box center [62, 81] width 70 height 10
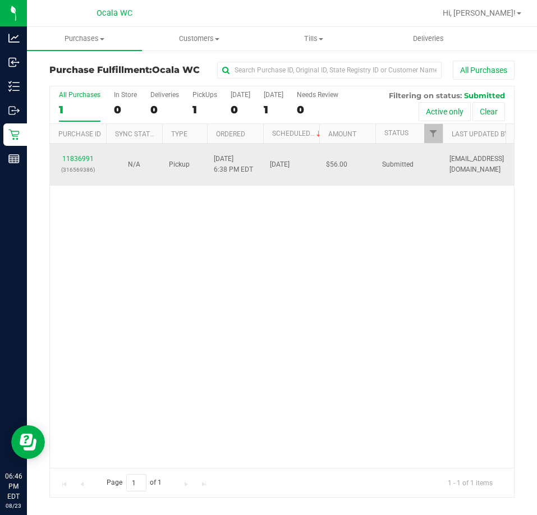
click at [80, 163] on div "11836991 (316569386)" at bounding box center [78, 164] width 43 height 21
click at [75, 154] on div "11836991 (316569386)" at bounding box center [78, 164] width 43 height 21
drag, startPoint x: 75, startPoint y: 154, endPoint x: 74, endPoint y: 160, distance: 5.6
click at [75, 156] on div "11836991 (316569386)" at bounding box center [78, 164] width 43 height 21
click at [74, 160] on link "11836991" at bounding box center [77, 159] width 31 height 8
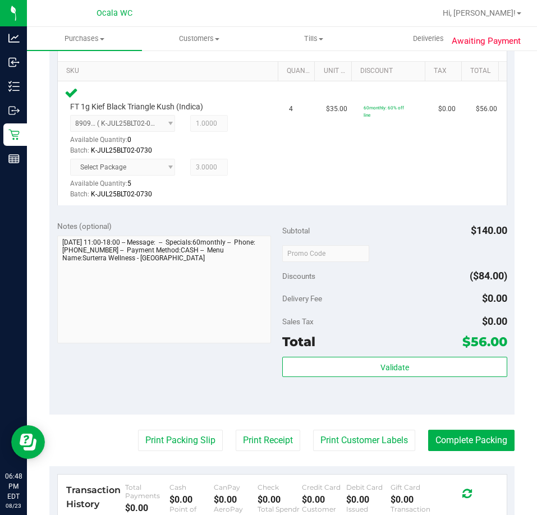
scroll to position [281, 0]
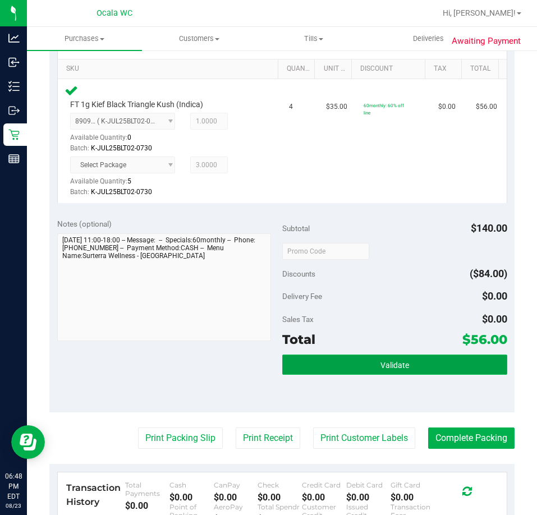
click at [381, 361] on span "Validate" at bounding box center [395, 365] width 29 height 9
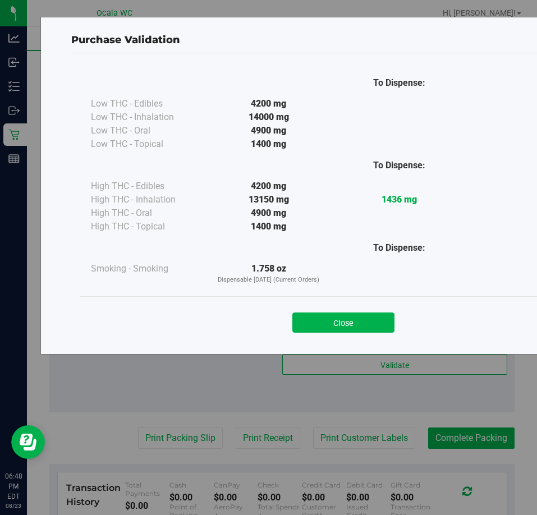
click at [323, 306] on div "Close" at bounding box center [343, 319] width 511 height 28
click at [320, 314] on button "Close" at bounding box center [343, 323] width 102 height 20
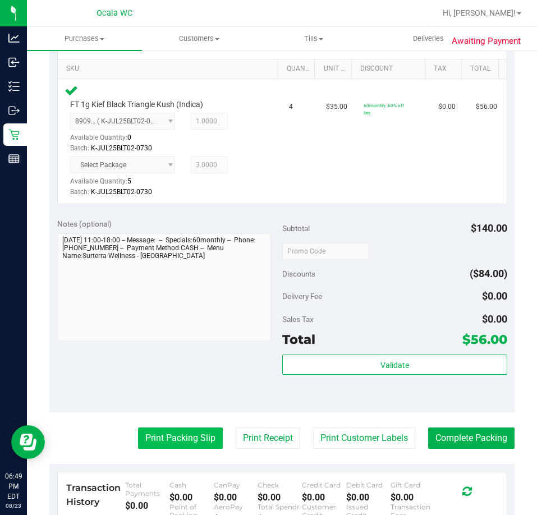
click at [155, 431] on button "Print Packing Slip" at bounding box center [180, 438] width 85 height 21
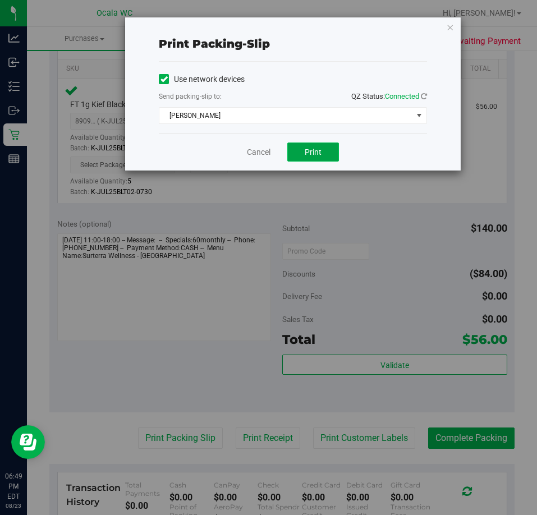
click at [303, 151] on button "Print" at bounding box center [313, 152] width 52 height 19
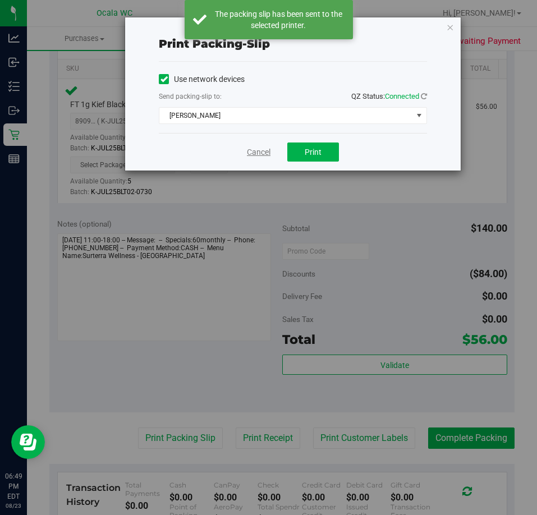
click at [258, 148] on link "Cancel" at bounding box center [259, 153] width 24 height 12
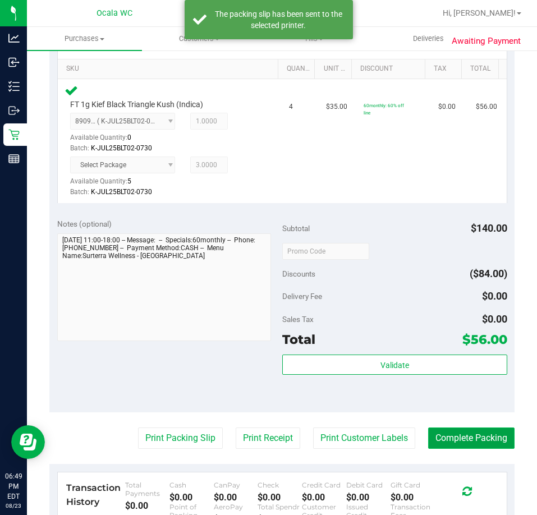
click at [432, 435] on button "Complete Packing" at bounding box center [471, 438] width 86 height 21
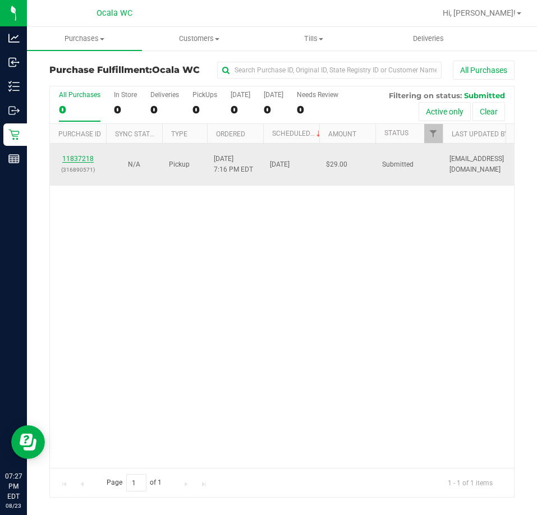
click at [78, 158] on link "11837218" at bounding box center [77, 159] width 31 height 8
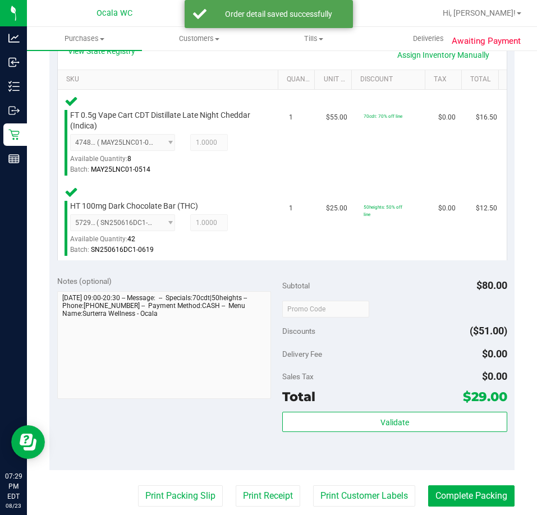
scroll to position [281, 0]
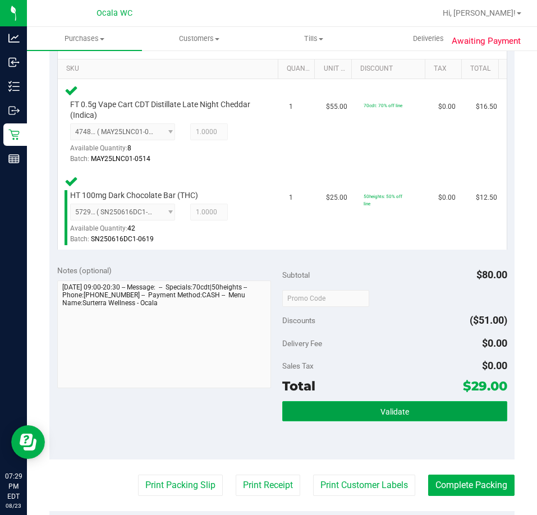
click at [339, 403] on button "Validate" at bounding box center [394, 411] width 225 height 20
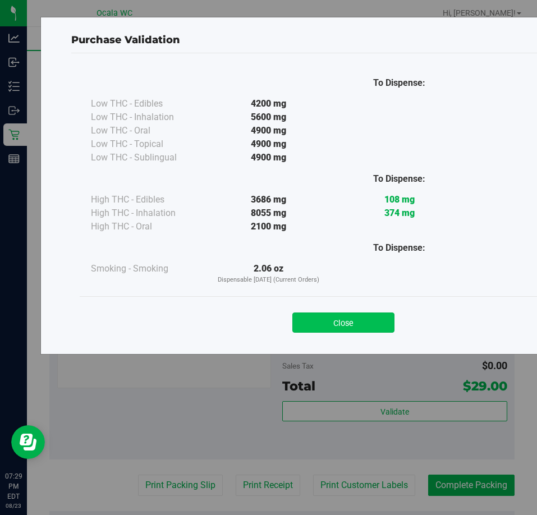
click at [314, 319] on button "Close" at bounding box center [343, 323] width 102 height 20
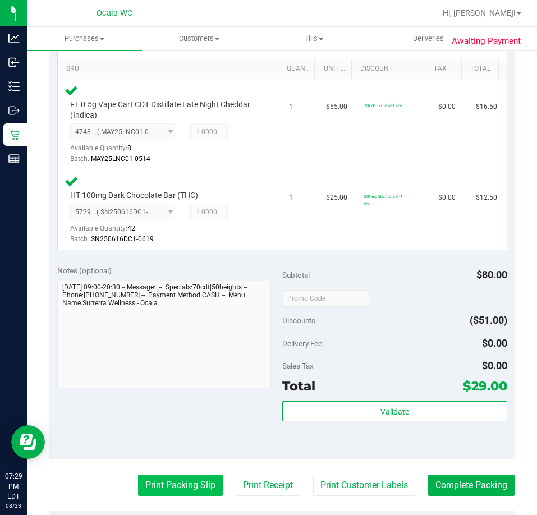
click at [167, 478] on button "Print Packing Slip" at bounding box center [180, 485] width 85 height 21
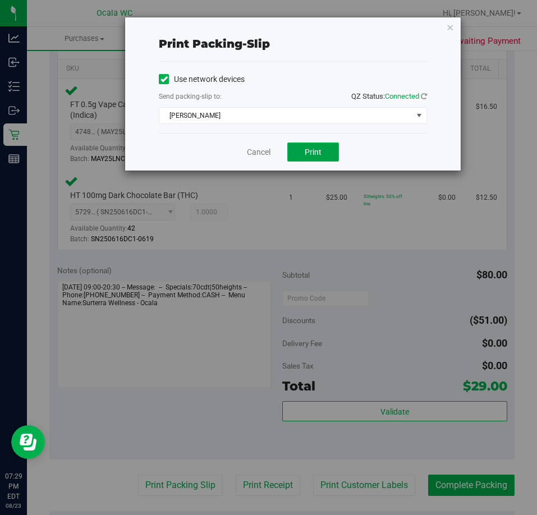
click at [303, 154] on button "Print" at bounding box center [313, 152] width 52 height 19
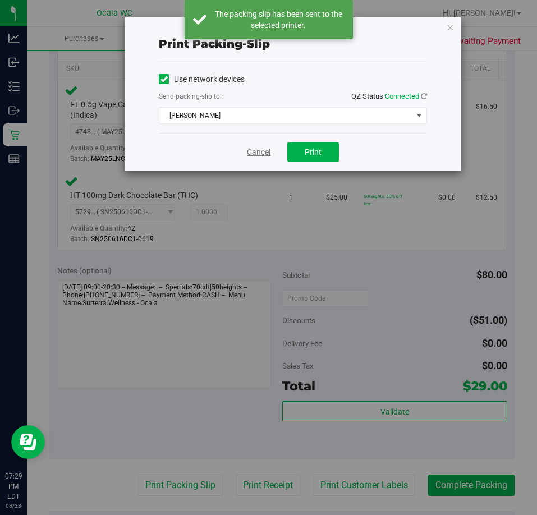
click at [257, 153] on link "Cancel" at bounding box center [259, 153] width 24 height 12
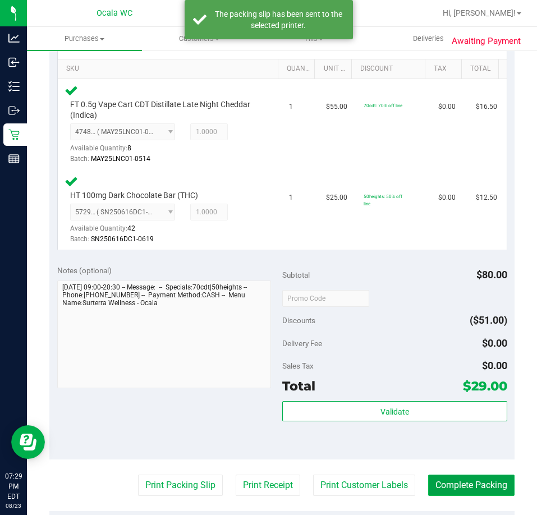
click at [456, 483] on button "Complete Packing" at bounding box center [471, 485] width 86 height 21
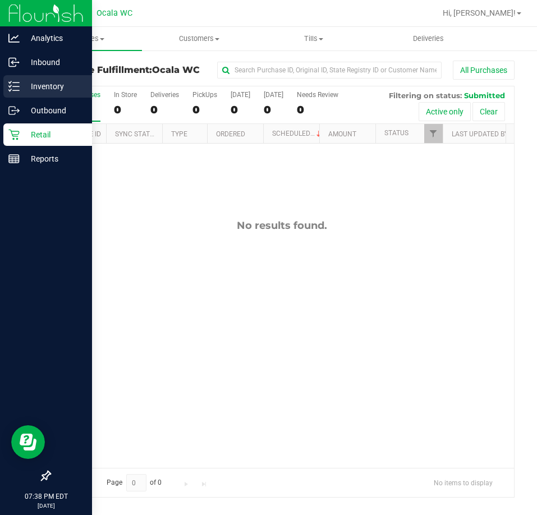
click at [26, 89] on p "Inventory" at bounding box center [53, 86] width 67 height 13
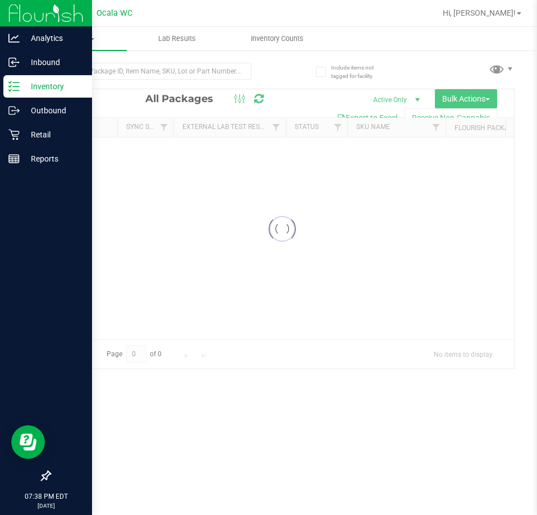
click at [0, 75] on link "Inventory" at bounding box center [46, 87] width 92 height 24
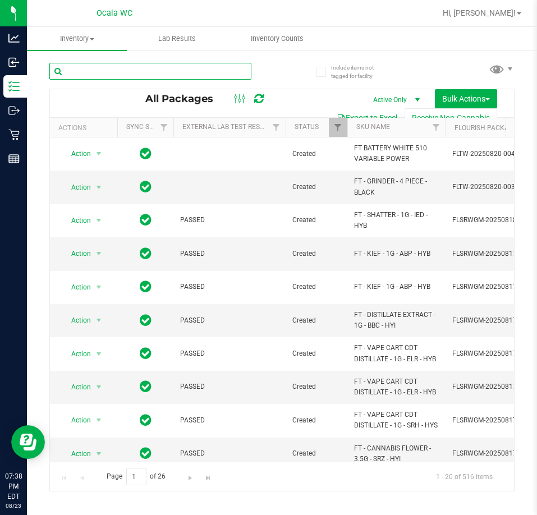
click at [94, 66] on input "text" at bounding box center [150, 71] width 202 height 17
type input "0976525054335243"
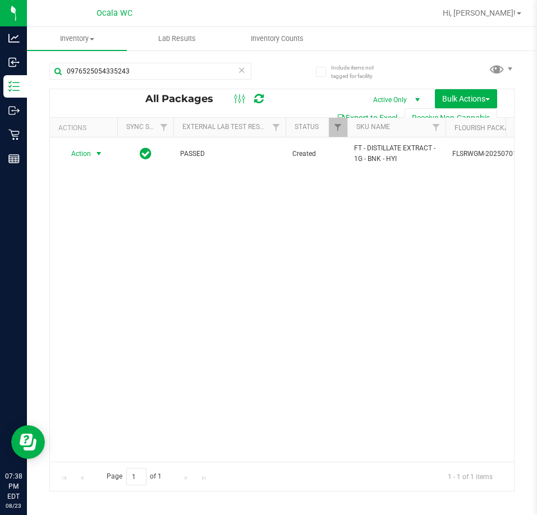
click at [94, 153] on span "select" at bounding box center [99, 154] width 14 height 16
click at [71, 279] on li "Unlock package" at bounding box center [98, 287] width 72 height 17
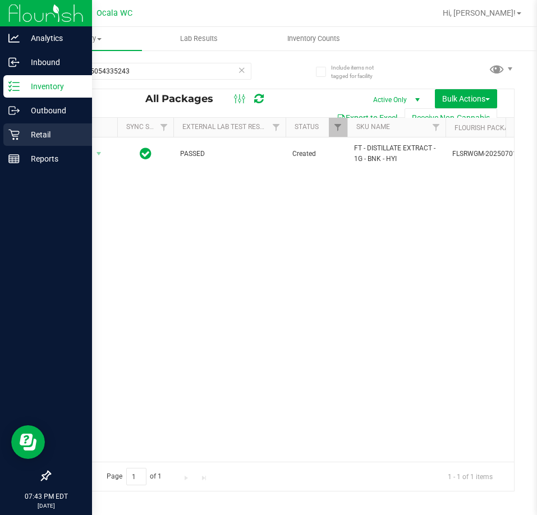
click at [11, 136] on icon at bounding box center [13, 134] width 11 height 11
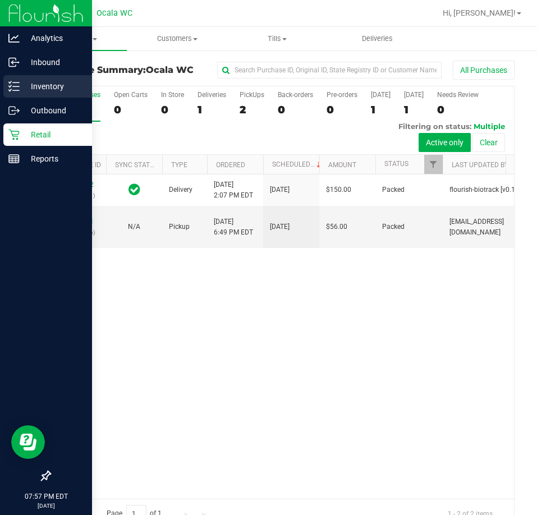
click at [19, 79] on div "Inventory" at bounding box center [47, 86] width 89 height 22
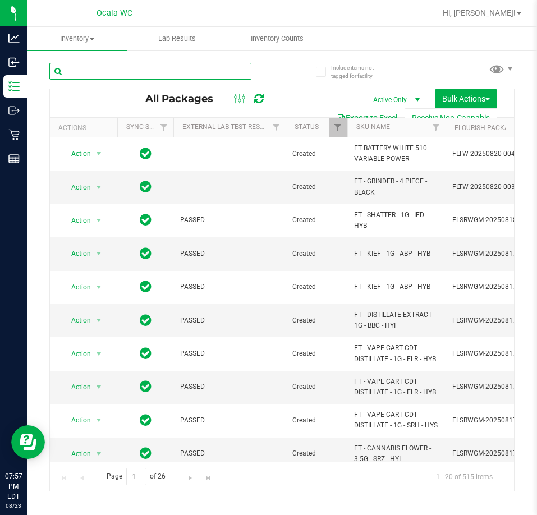
click at [90, 70] on input "text" at bounding box center [150, 71] width 202 height 17
type input "W-JUN25BDL01-0702"
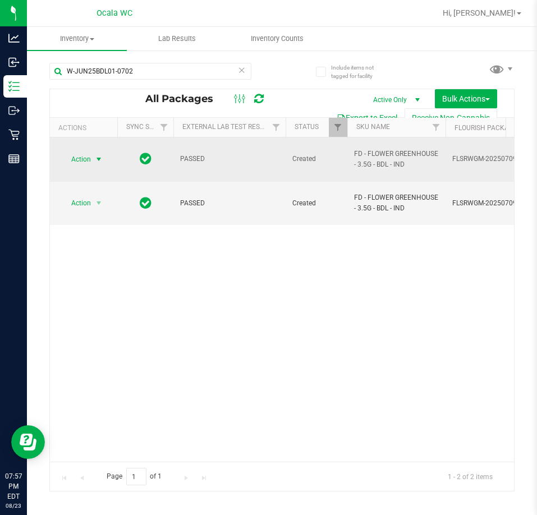
click at [97, 155] on span "select" at bounding box center [98, 159] width 9 height 9
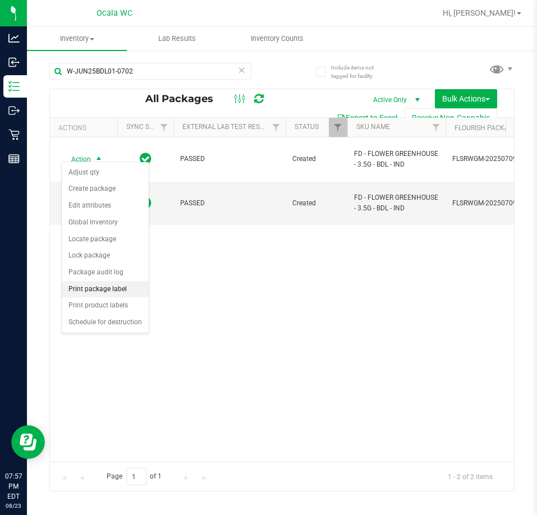
click at [95, 290] on li "Print package label" at bounding box center [105, 289] width 87 height 17
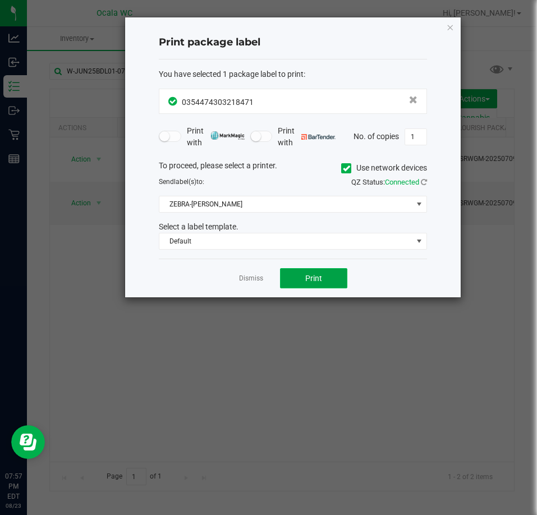
click at [301, 277] on button "Print" at bounding box center [313, 278] width 67 height 20
click at [246, 278] on link "Dismiss" at bounding box center [251, 279] width 24 height 10
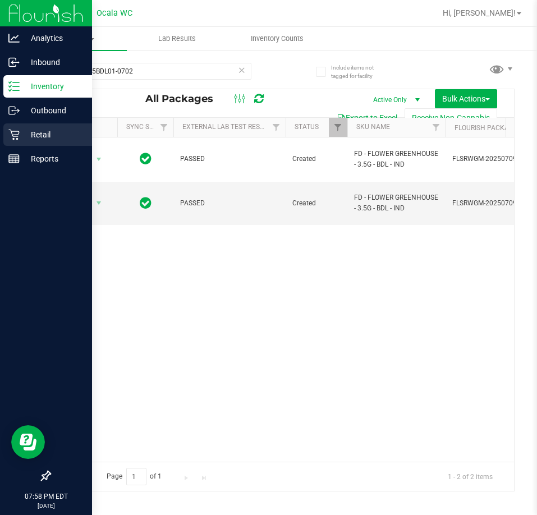
click at [13, 129] on icon at bounding box center [13, 134] width 11 height 11
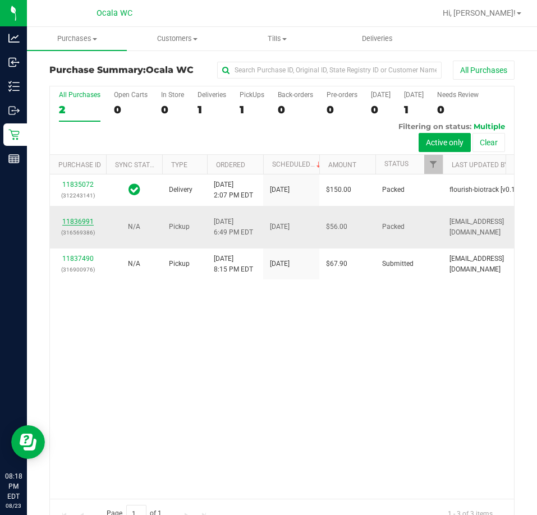
click at [85, 226] on link "11836991" at bounding box center [77, 222] width 31 height 8
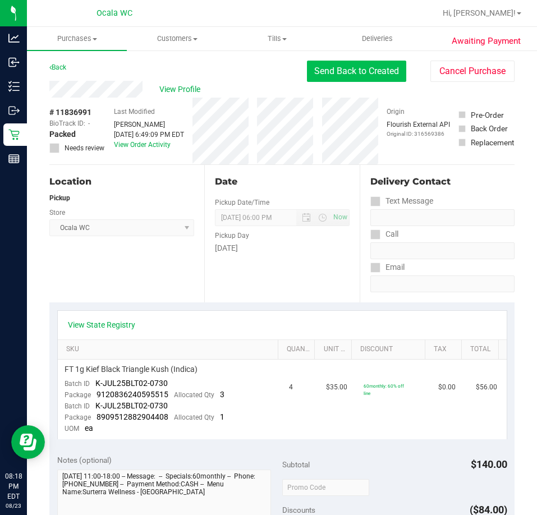
click at [376, 72] on button "Send Back to Created" at bounding box center [356, 71] width 99 height 21
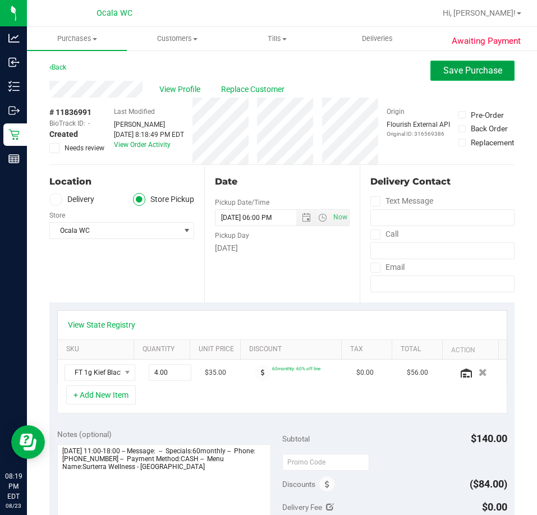
click at [446, 65] on span "Save Purchase" at bounding box center [473, 70] width 59 height 11
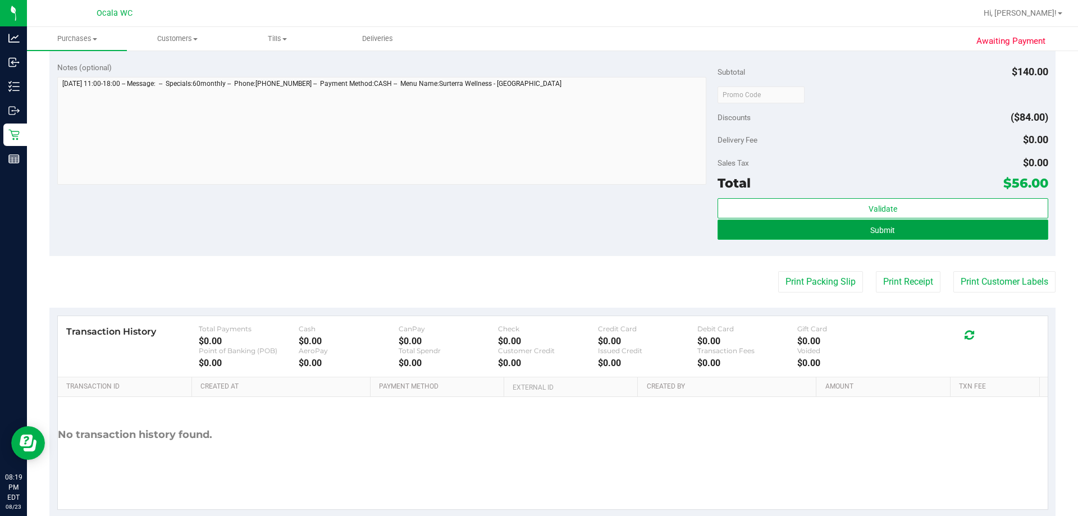
click at [528, 220] on button "Submit" at bounding box center [882, 230] width 330 height 20
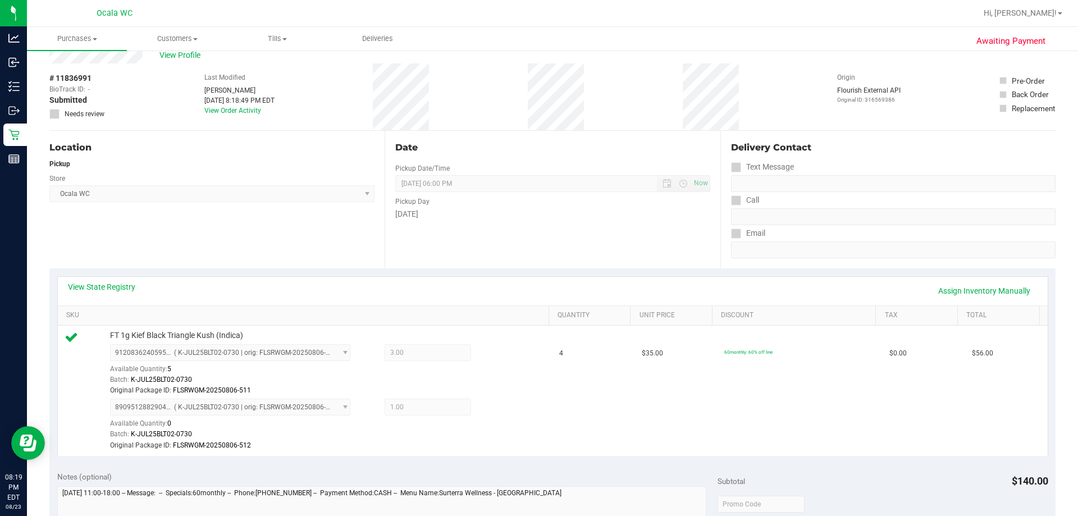
scroll to position [22, 0]
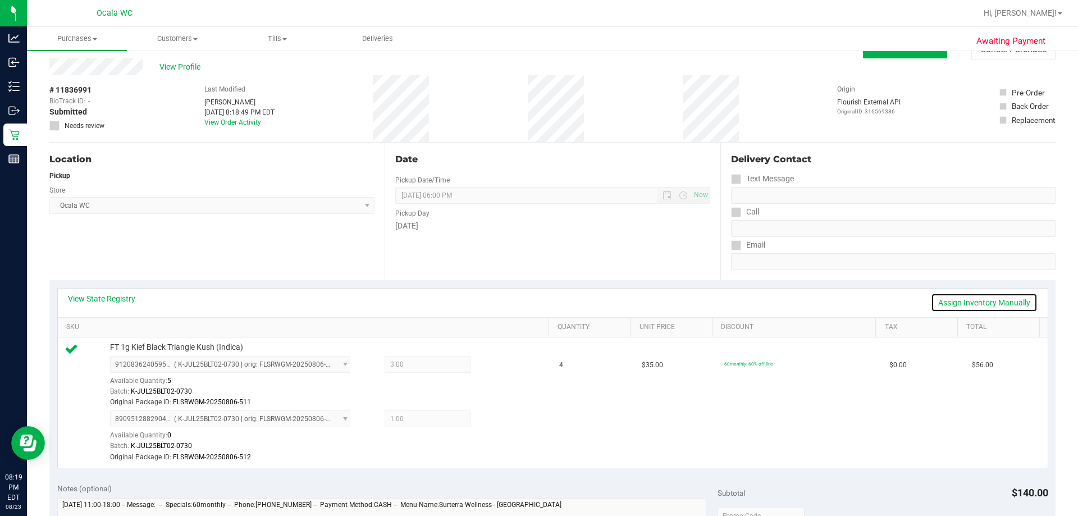
click at [528, 298] on link "Assign Inventory Manually" at bounding box center [984, 302] width 107 height 19
click at [492, 423] on icon at bounding box center [498, 420] width 12 height 13
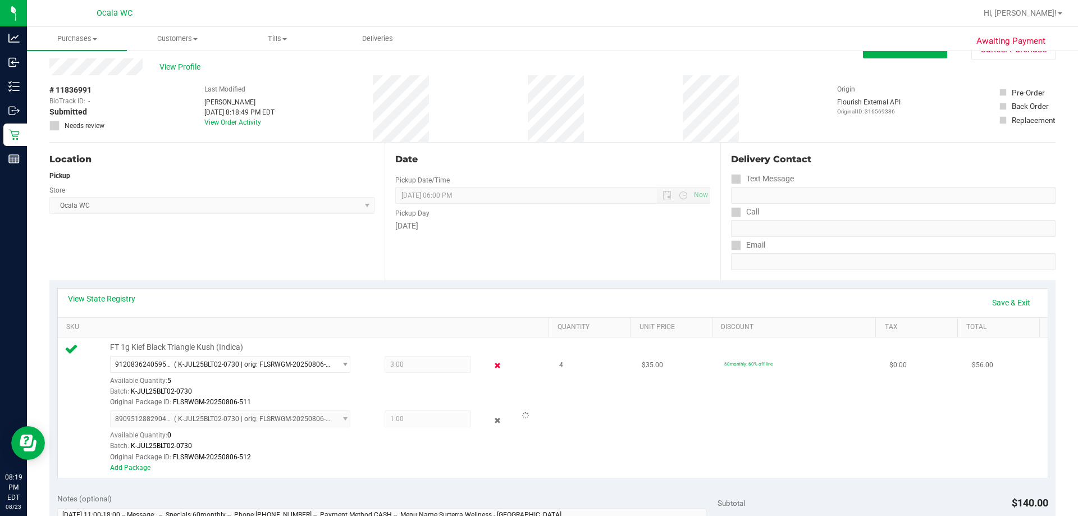
click at [492, 365] on icon at bounding box center [498, 365] width 12 height 13
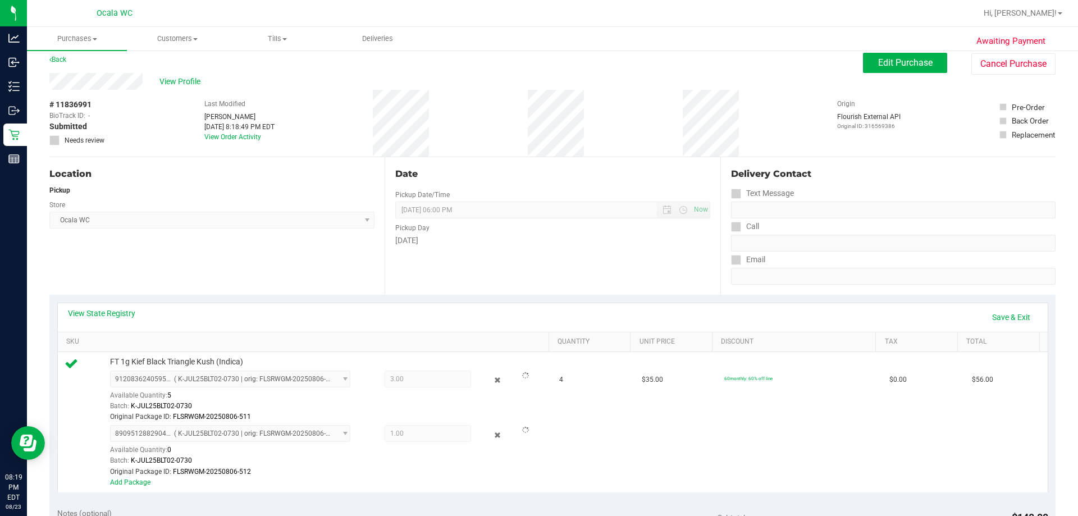
scroll to position [0, 0]
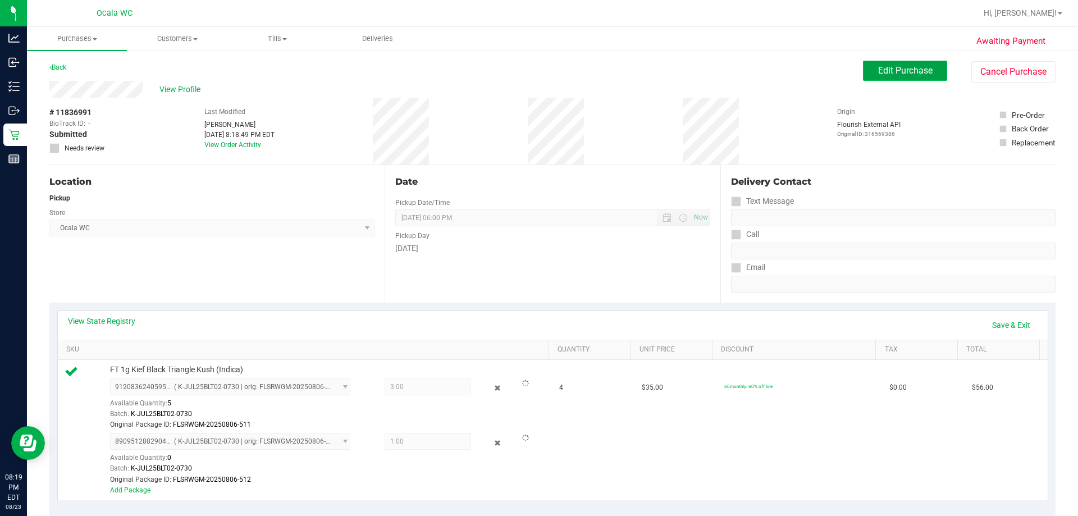
click at [528, 74] on span "Edit Purchase" at bounding box center [905, 70] width 54 height 11
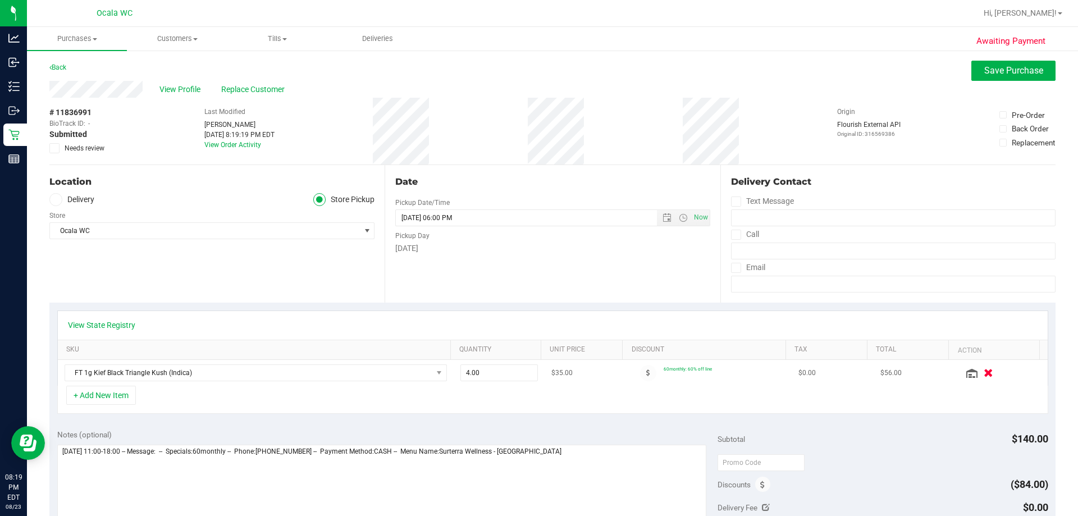
click at [528, 373] on icon "button" at bounding box center [989, 373] width 10 height 8
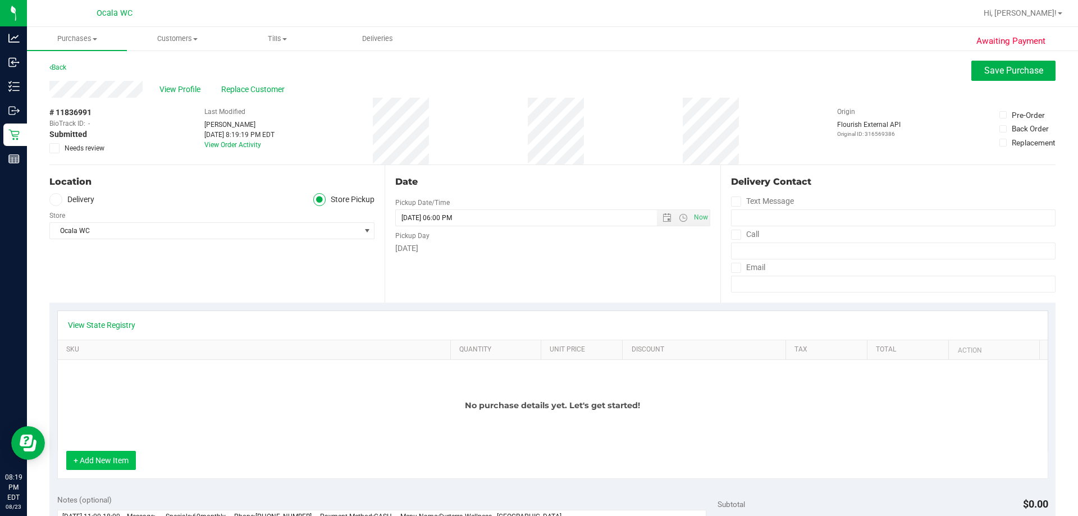
click at [102, 459] on button "+ Add New Item" at bounding box center [101, 460] width 70 height 19
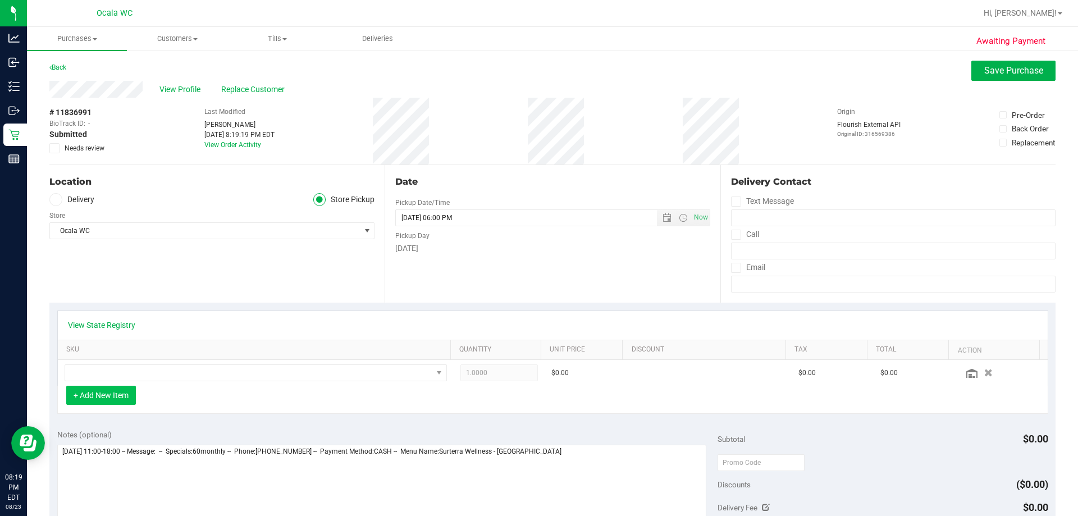
click at [107, 401] on button "+ Add New Item" at bounding box center [101, 395] width 70 height 19
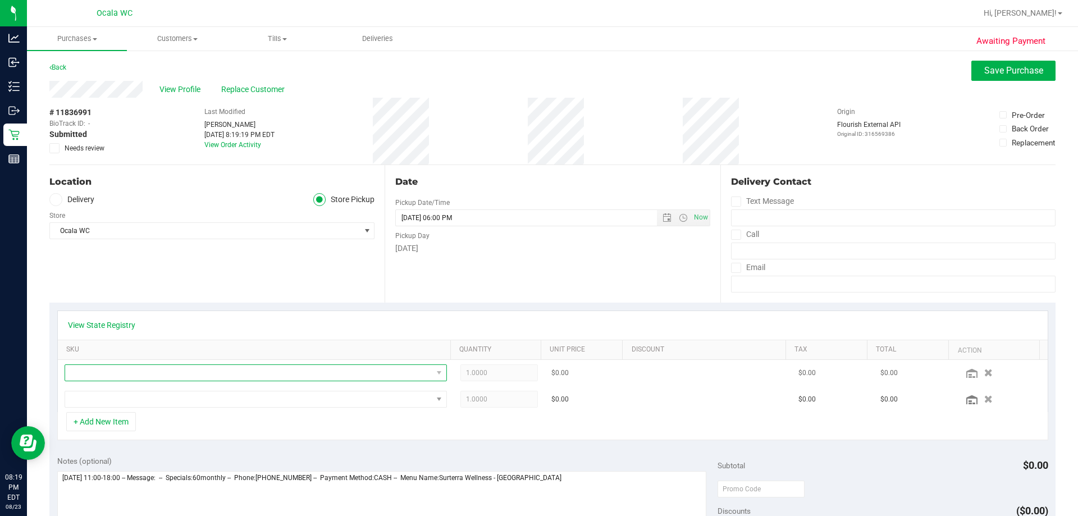
click at [87, 373] on span "NO DATA FOUND" at bounding box center [248, 373] width 367 height 16
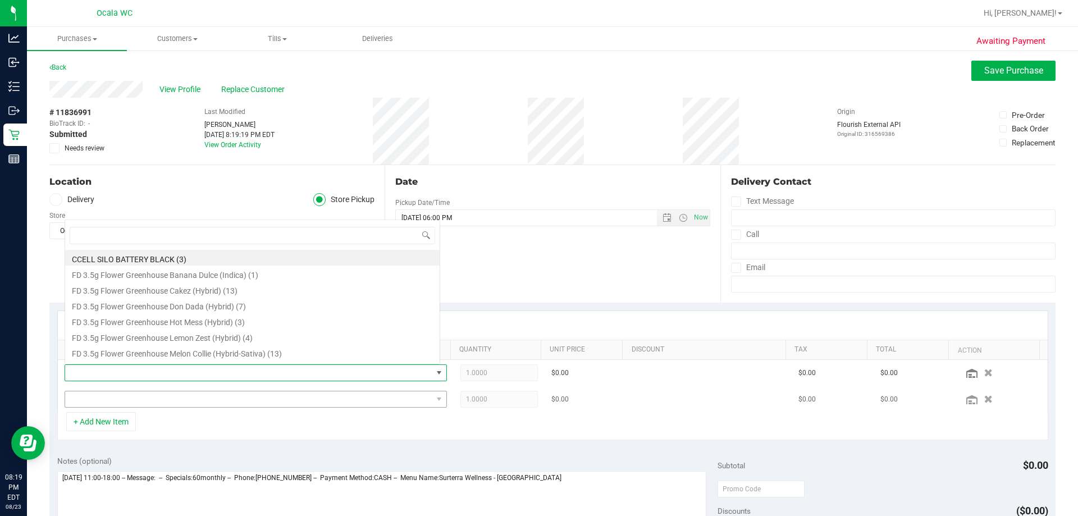
scroll to position [17, 372]
click at [83, 374] on span at bounding box center [248, 373] width 367 height 16
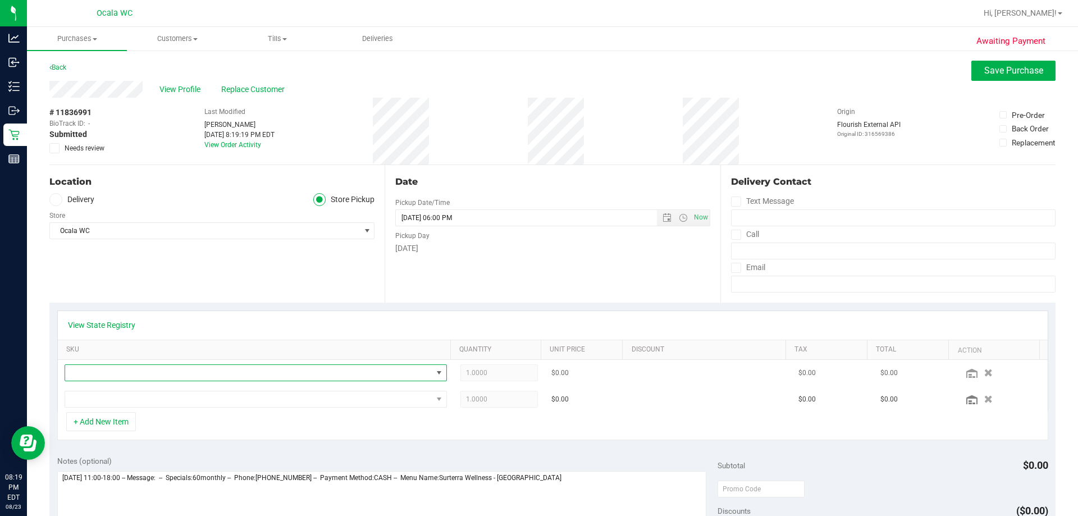
click at [74, 375] on span "NO DATA FOUND" at bounding box center [248, 373] width 367 height 16
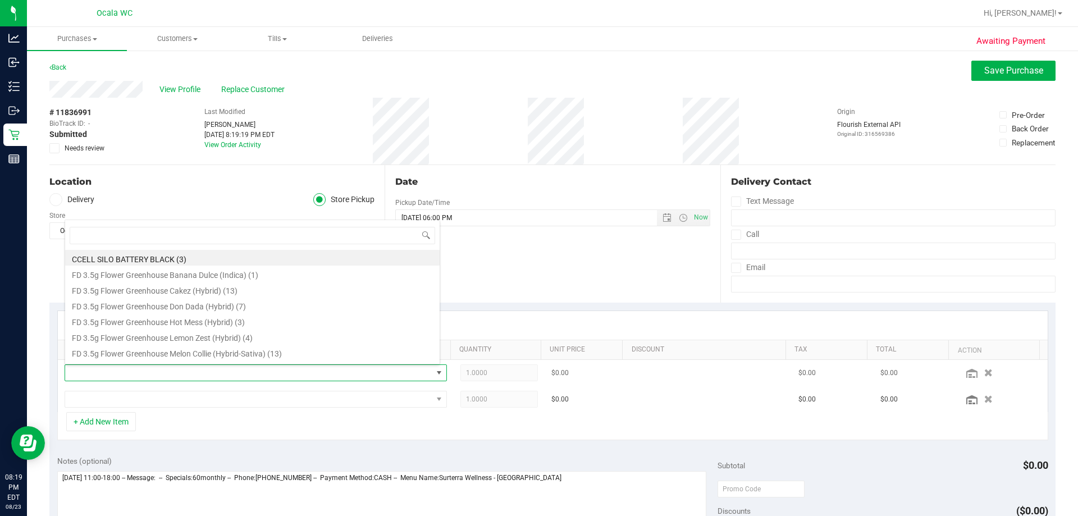
click at [76, 376] on span at bounding box center [248, 373] width 367 height 16
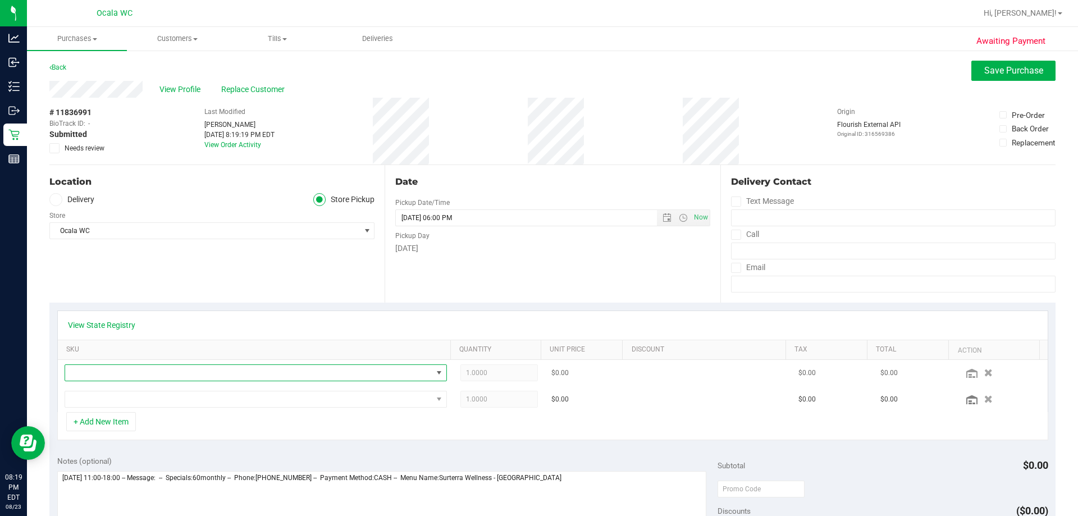
click at [76, 376] on span "NO DATA FOUND" at bounding box center [248, 373] width 367 height 16
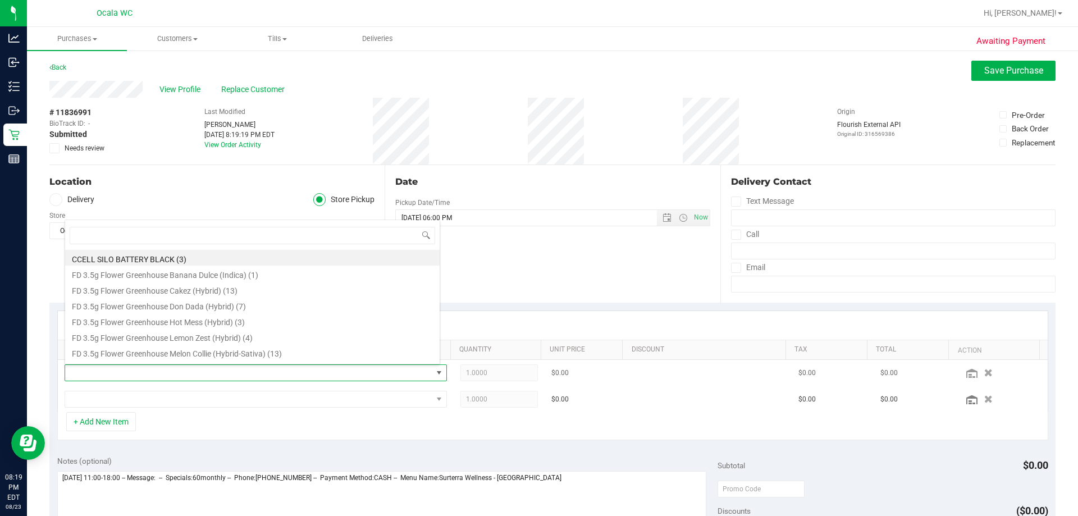
click at [76, 376] on span at bounding box center [248, 373] width 367 height 16
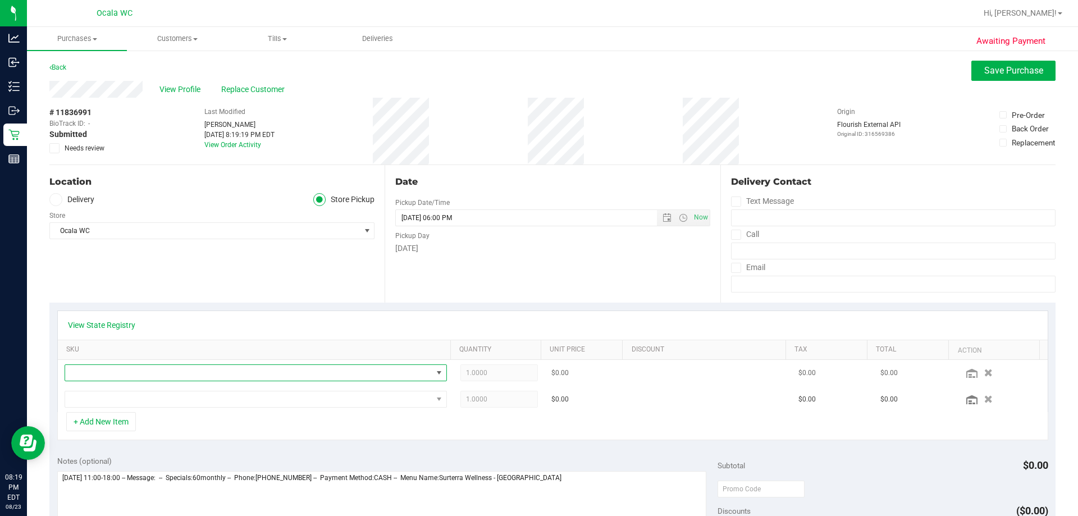
click at [76, 376] on span "NO DATA FOUND" at bounding box center [248, 373] width 367 height 16
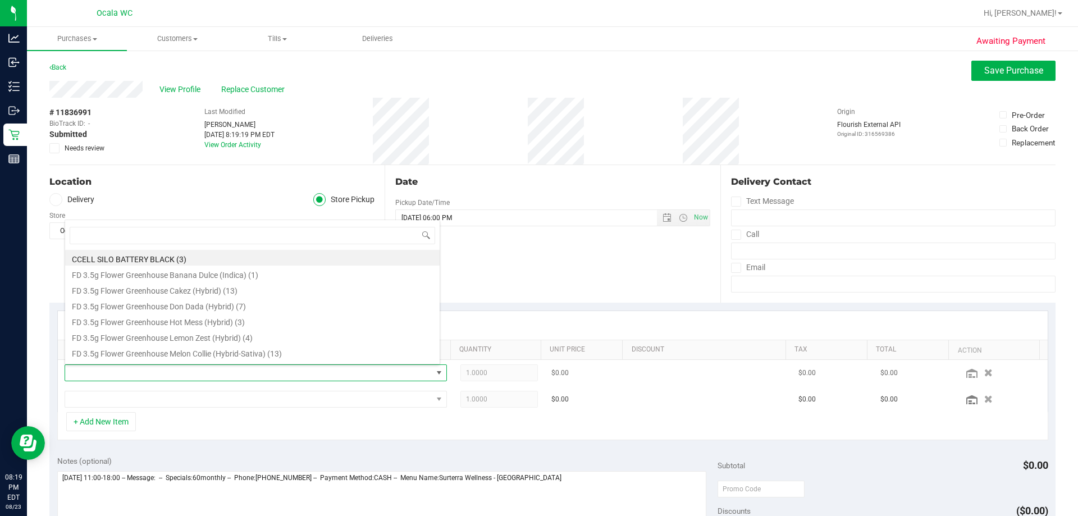
scroll to position [17, 372]
click at [84, 417] on button "+ Add New Item" at bounding box center [101, 421] width 70 height 19
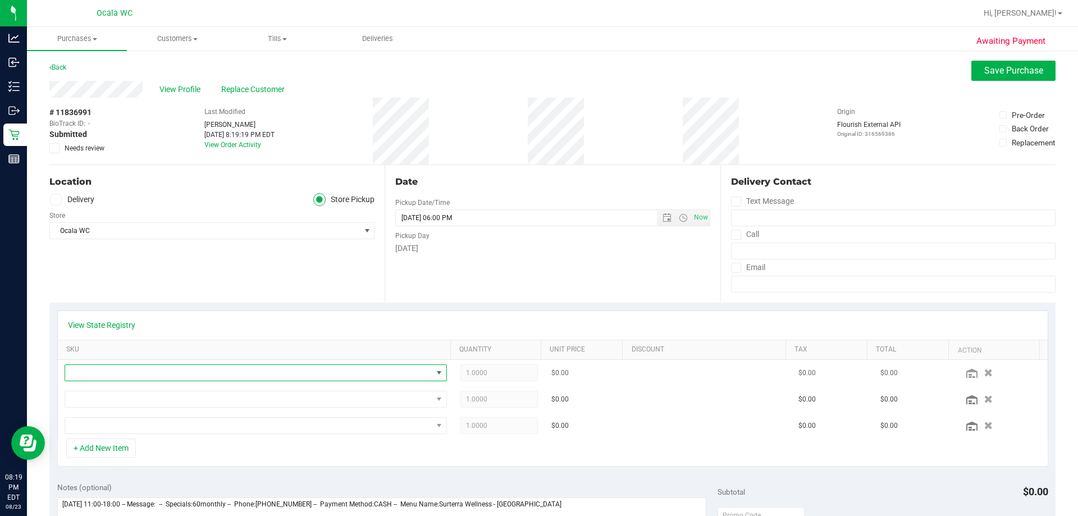
click at [81, 366] on span "NO DATA FOUND" at bounding box center [248, 373] width 367 height 16
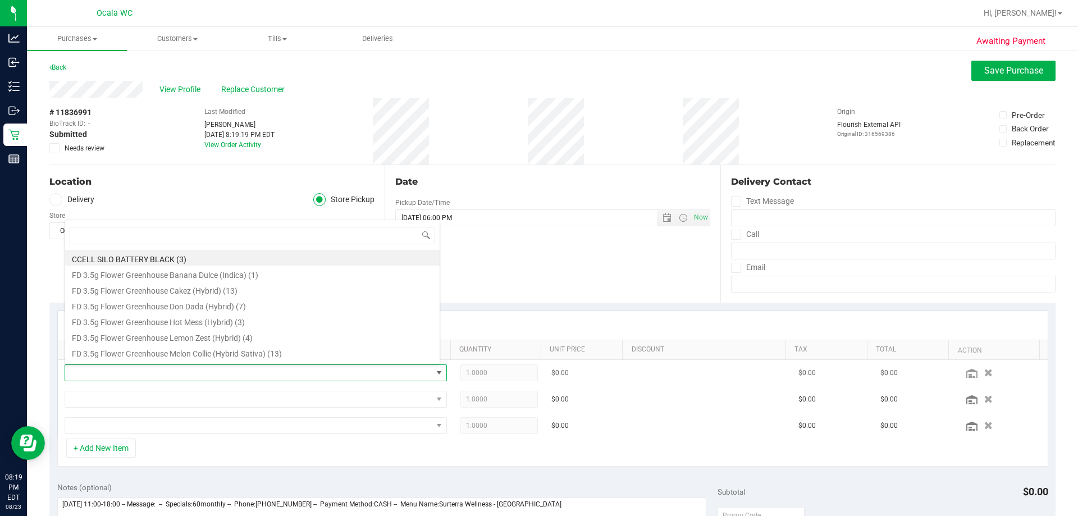
click at [77, 369] on span at bounding box center [248, 373] width 367 height 16
click at [85, 377] on span at bounding box center [248, 373] width 367 height 16
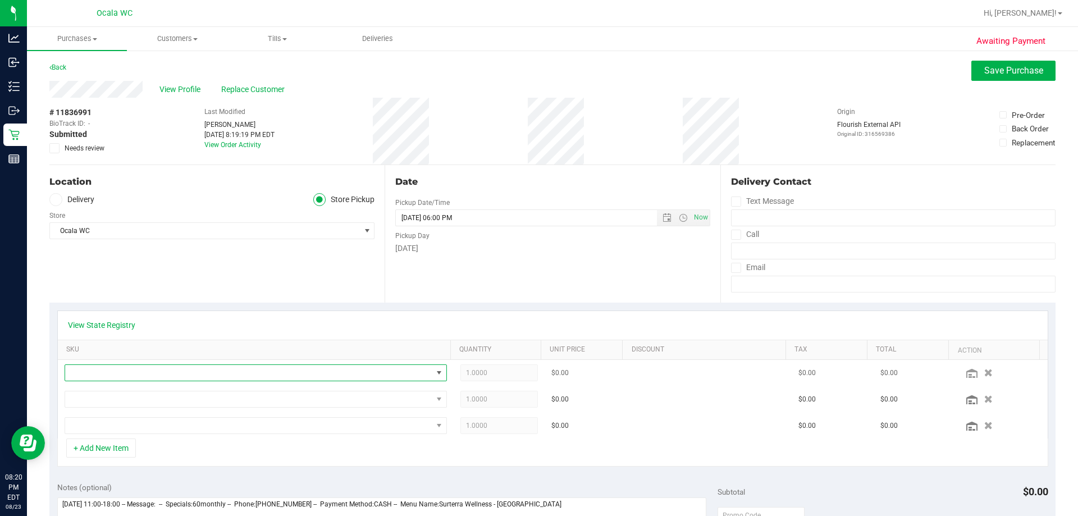
click at [435, 370] on span "NO DATA FOUND" at bounding box center [439, 372] width 9 height 9
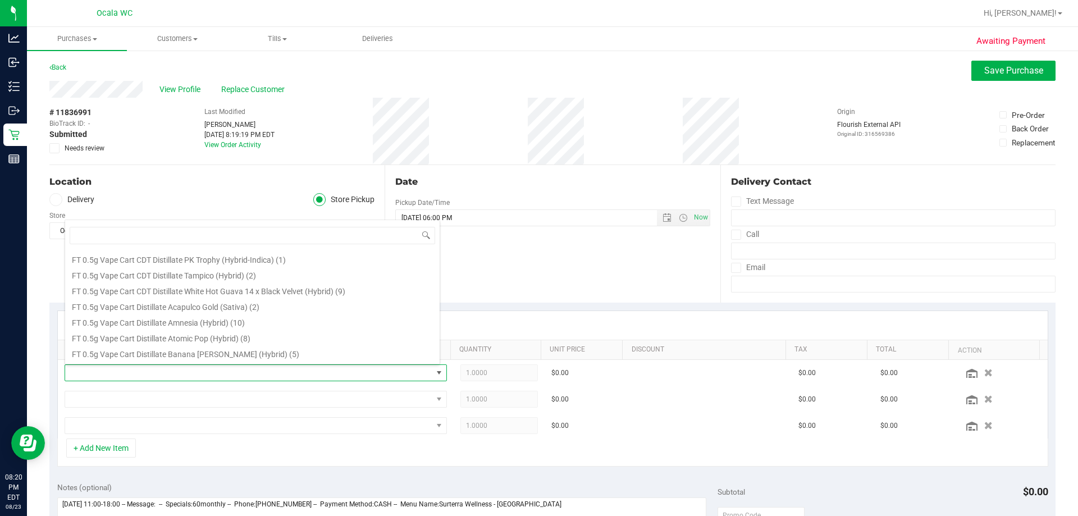
scroll to position [674, 0]
click at [129, 376] on span at bounding box center [248, 373] width 367 height 16
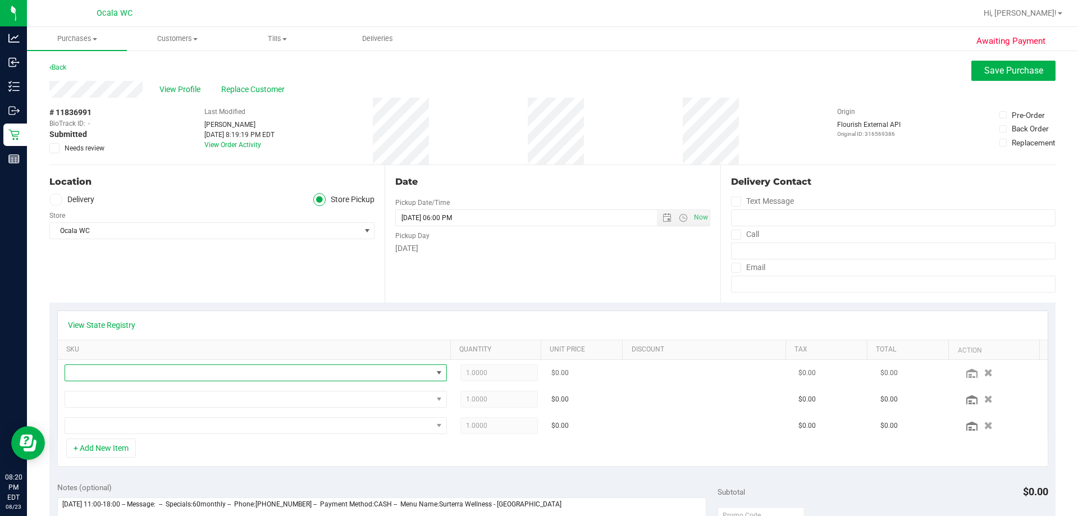
click at [105, 369] on span "NO DATA FOUND" at bounding box center [248, 373] width 367 height 16
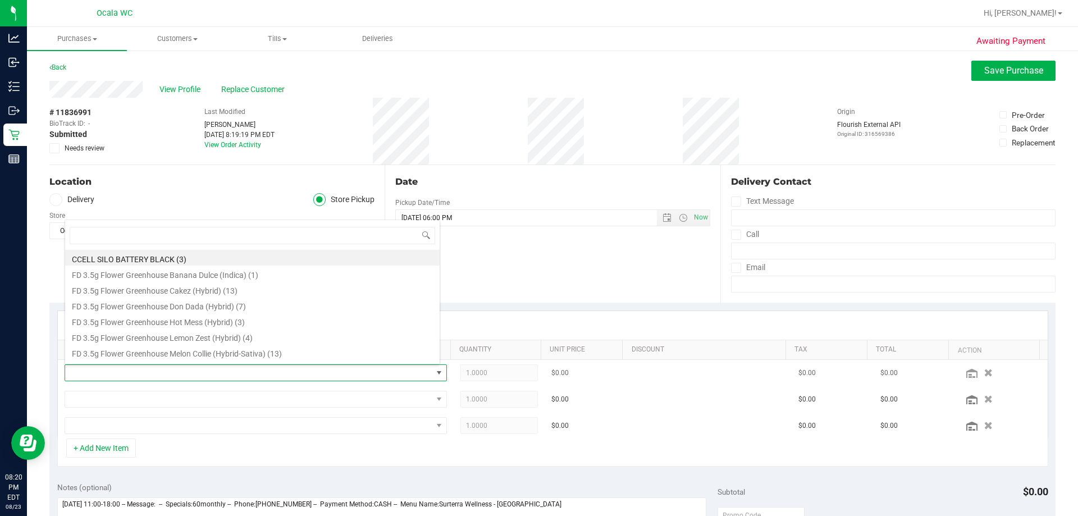
scroll to position [17, 372]
click at [89, 369] on span at bounding box center [248, 373] width 367 height 16
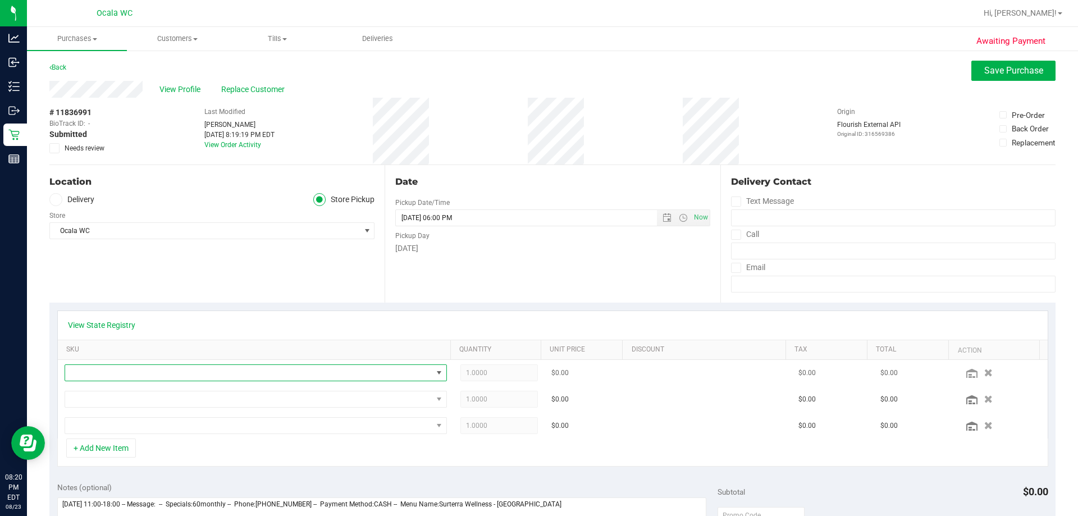
click at [78, 369] on span "NO DATA FOUND" at bounding box center [248, 373] width 367 height 16
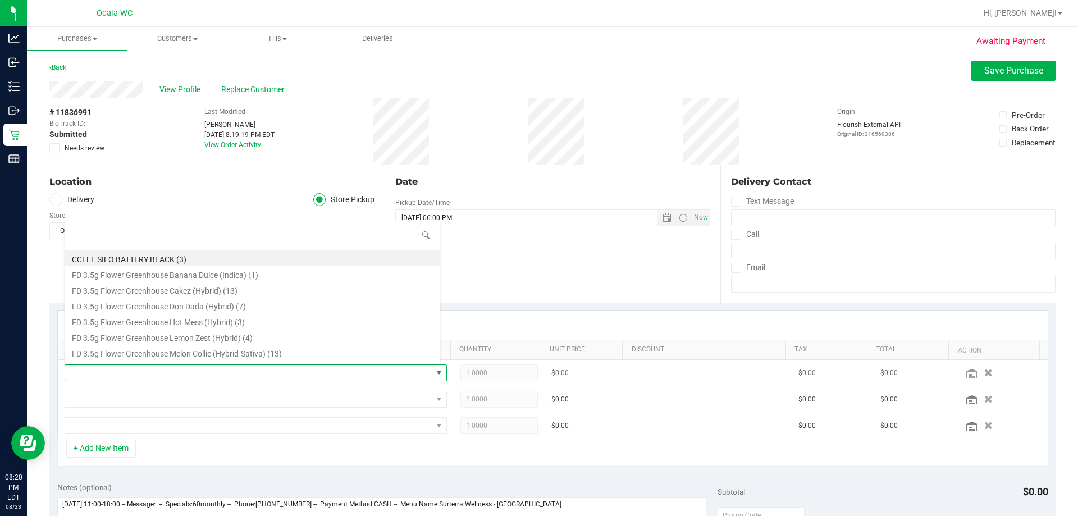
click at [147, 369] on span at bounding box center [248, 373] width 367 height 16
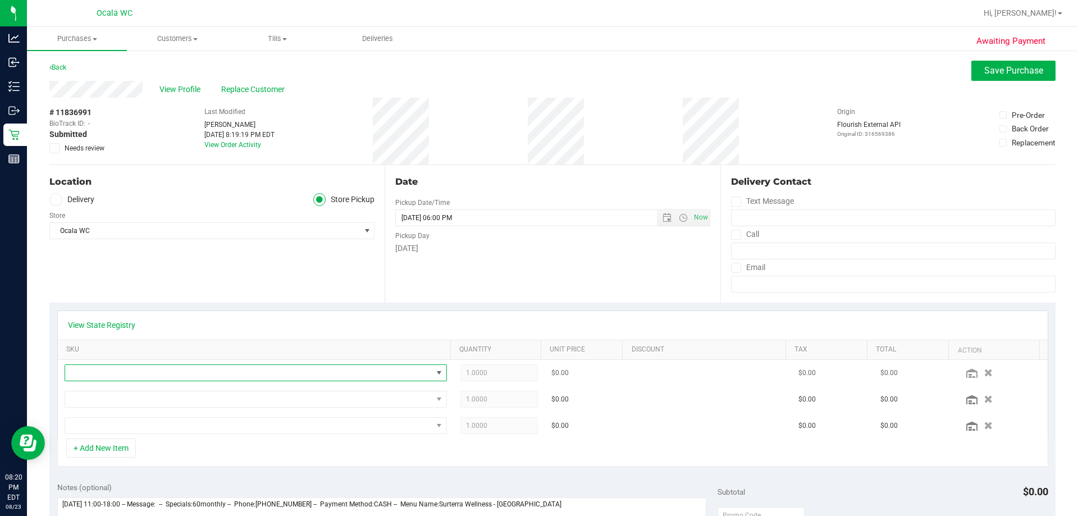
click at [383, 374] on span "NO DATA FOUND" at bounding box center [248, 373] width 367 height 16
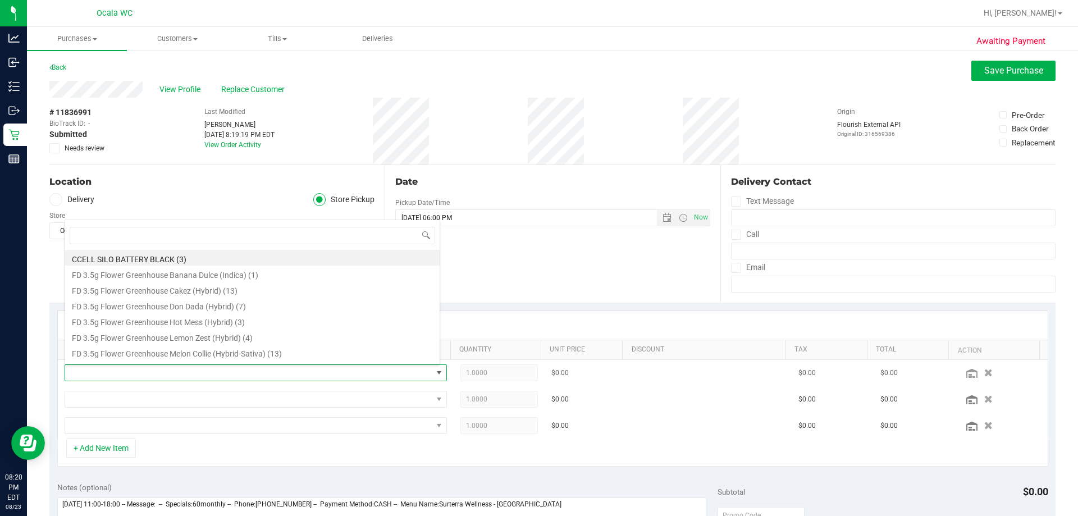
click at [383, 374] on span at bounding box center [248, 373] width 367 height 16
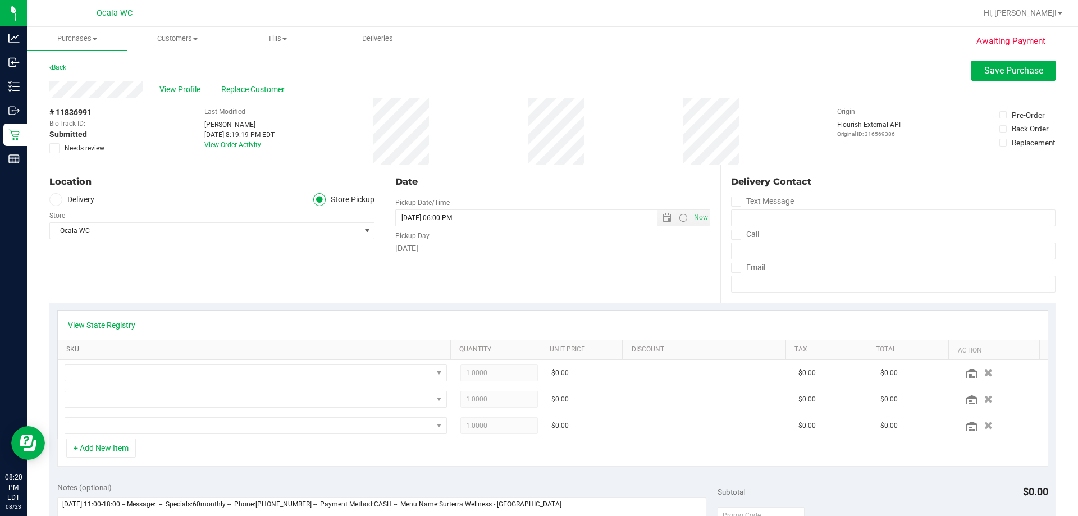
click at [82, 353] on link "SKU" at bounding box center [256, 349] width 380 height 9
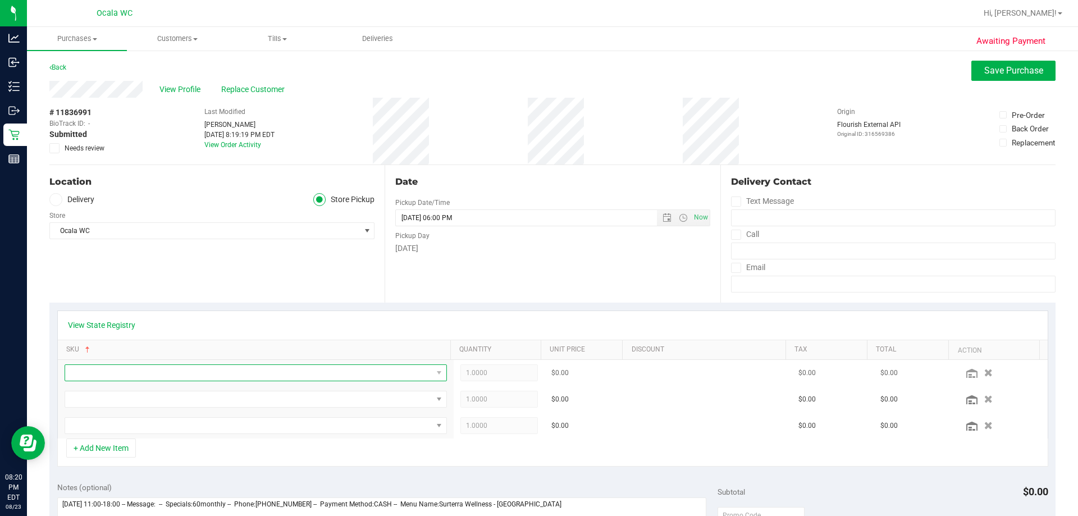
click at [80, 371] on span "NO DATA FOUND" at bounding box center [248, 373] width 367 height 16
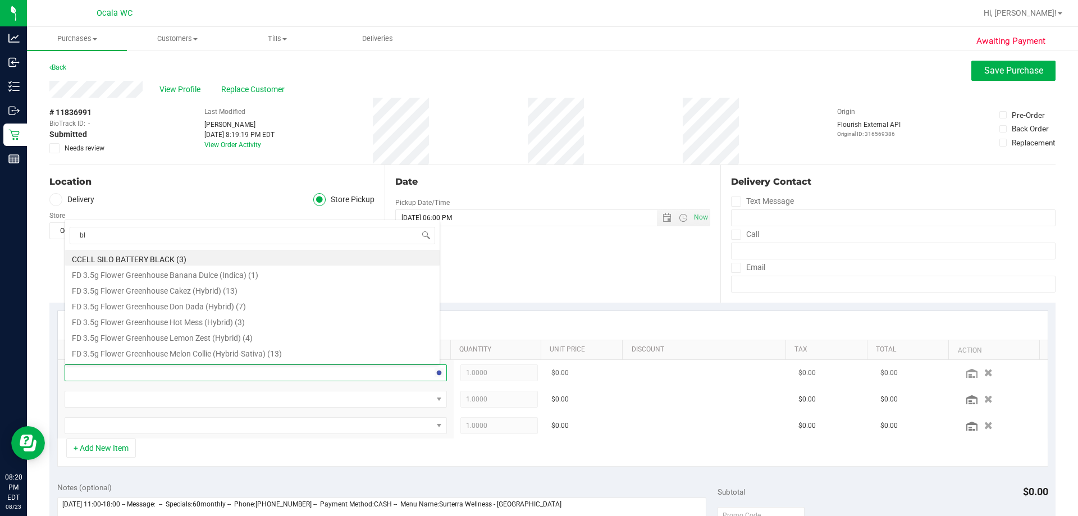
type input "blt"
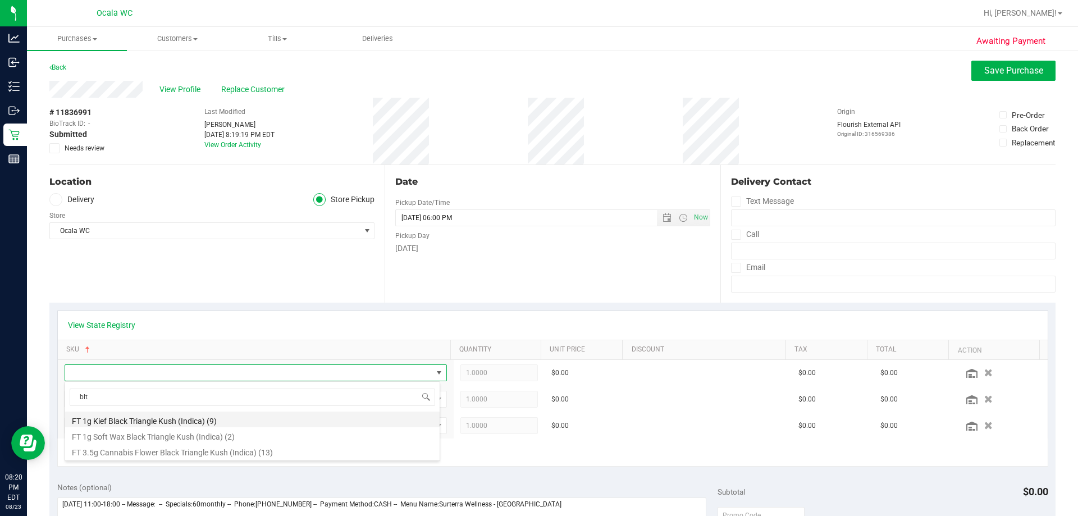
click at [98, 423] on li "FT 1g Kief Black Triangle Kush (Indica) (9)" at bounding box center [252, 420] width 374 height 16
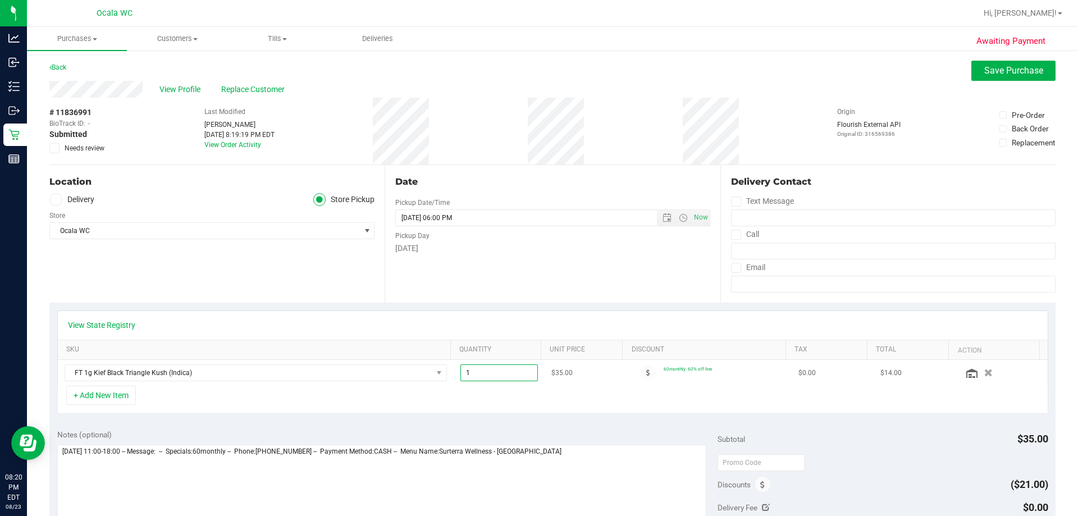
drag, startPoint x: 472, startPoint y: 374, endPoint x: 445, endPoint y: 374, distance: 26.9
click at [445, 374] on tr "FT 1g Kief Black Triangle Kush (Indica) 1.00 1 $35.00 60monthly: 60% off line $…" at bounding box center [553, 373] width 990 height 26
type input "4"
type input "4.00"
click at [528, 68] on button "Save Purchase" at bounding box center [1013, 71] width 84 height 20
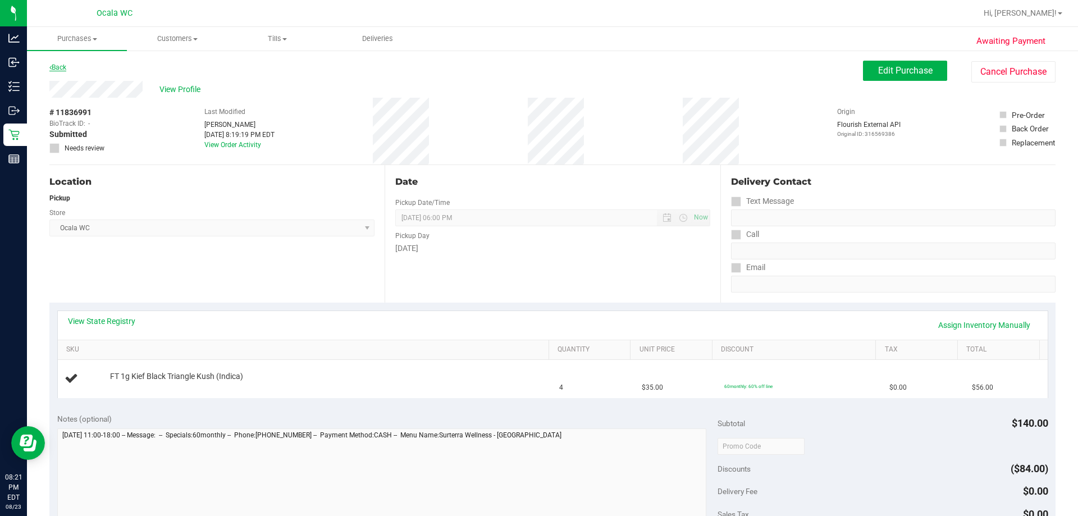
click at [61, 67] on link "Back" at bounding box center [57, 67] width 17 height 8
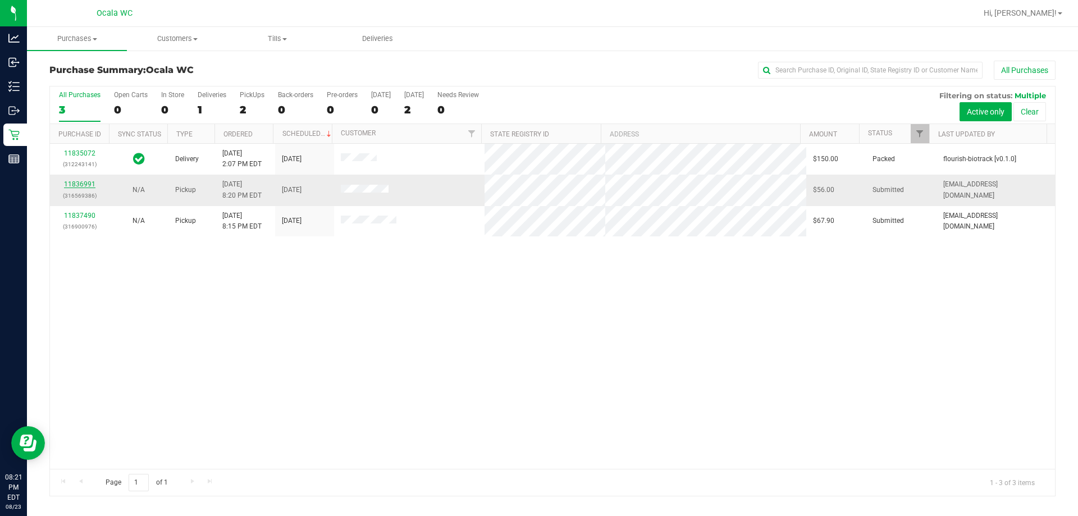
click at [87, 185] on link "11836991" at bounding box center [79, 184] width 31 height 8
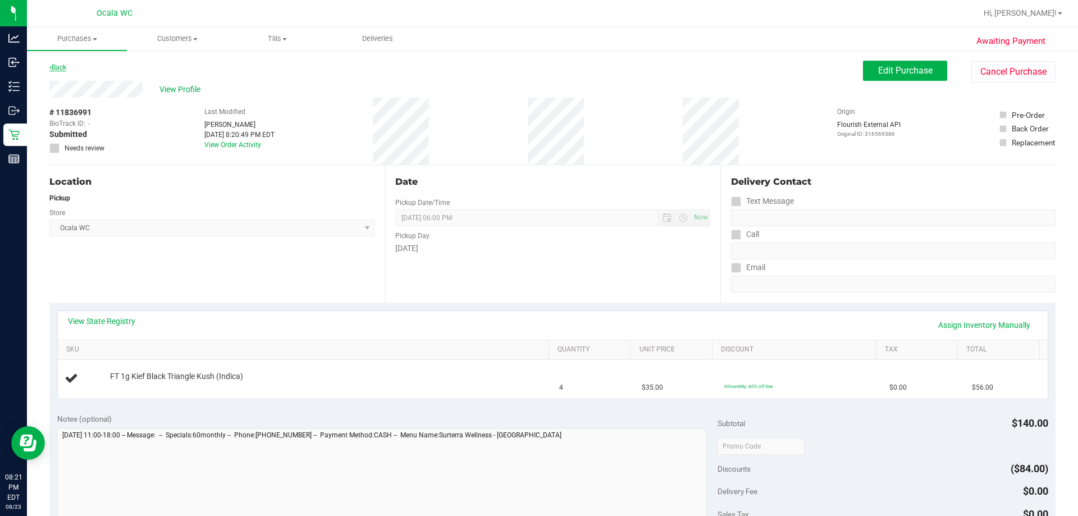
click at [61, 65] on link "Back" at bounding box center [57, 67] width 17 height 8
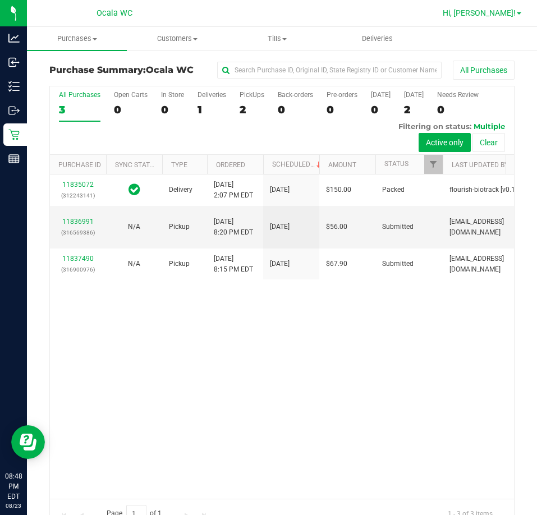
click at [517, 12] on link "Hi, [PERSON_NAME]!" at bounding box center [482, 13] width 88 height 12
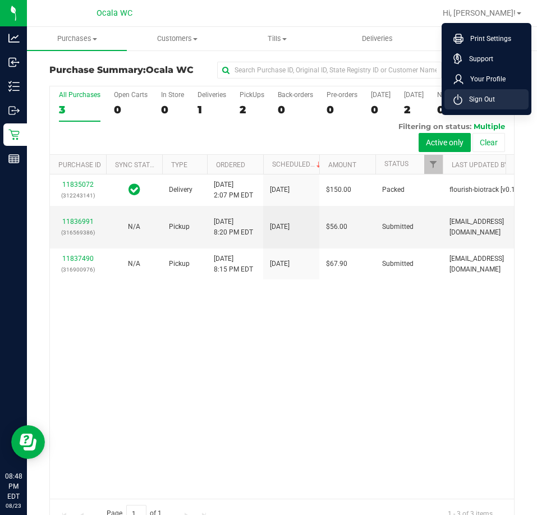
click at [468, 97] on span "Sign Out" at bounding box center [479, 99] width 33 height 11
